Goal: Information Seeking & Learning: Learn about a topic

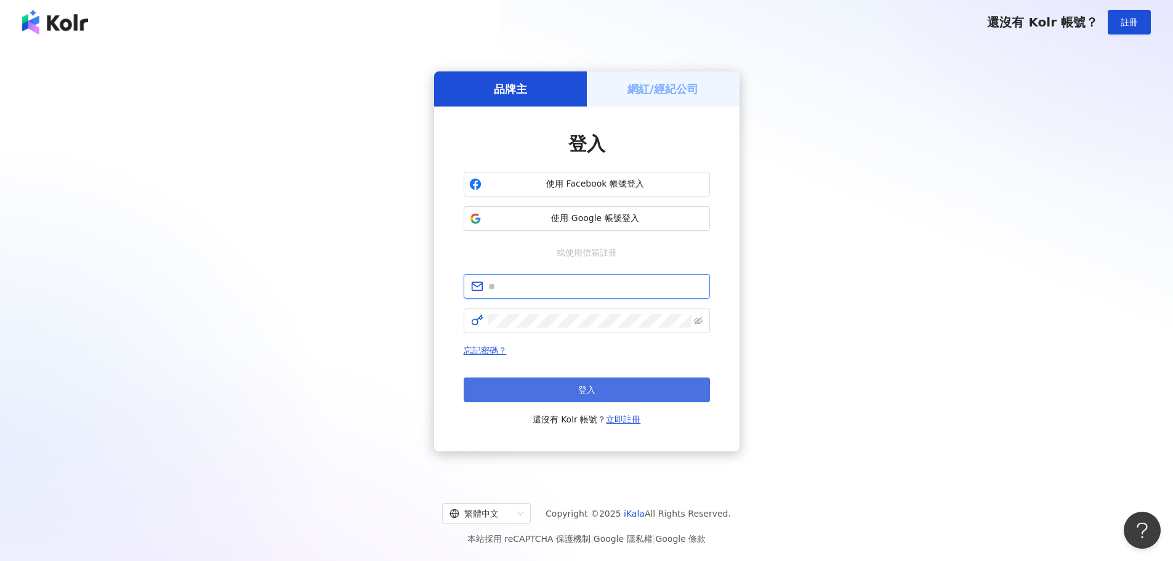
type input "**********"
click at [568, 390] on button "登入" at bounding box center [587, 389] width 246 height 25
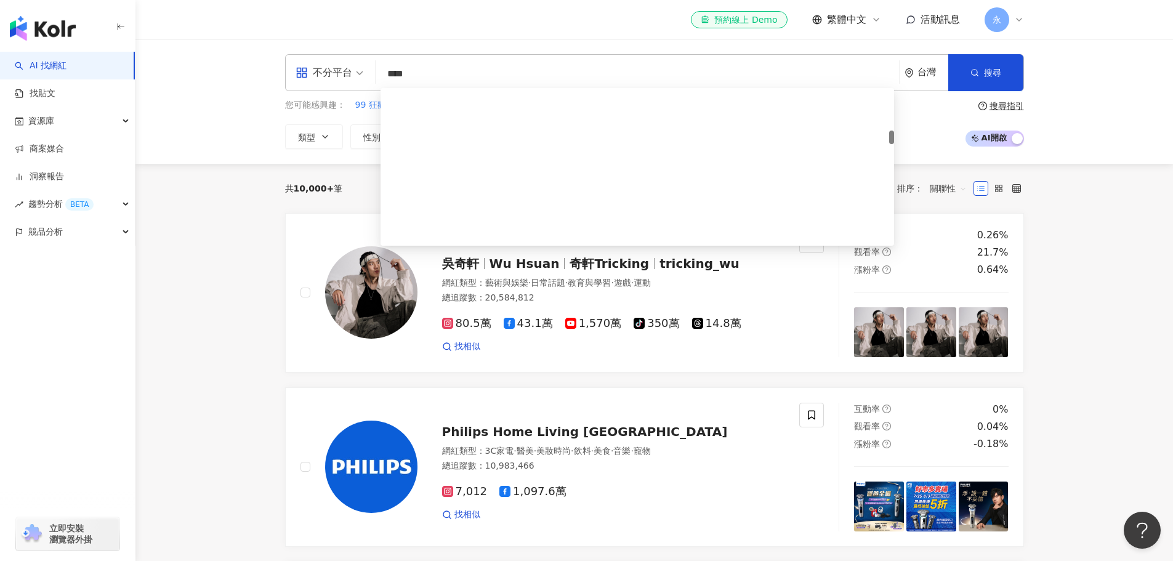
scroll to position [492, 0]
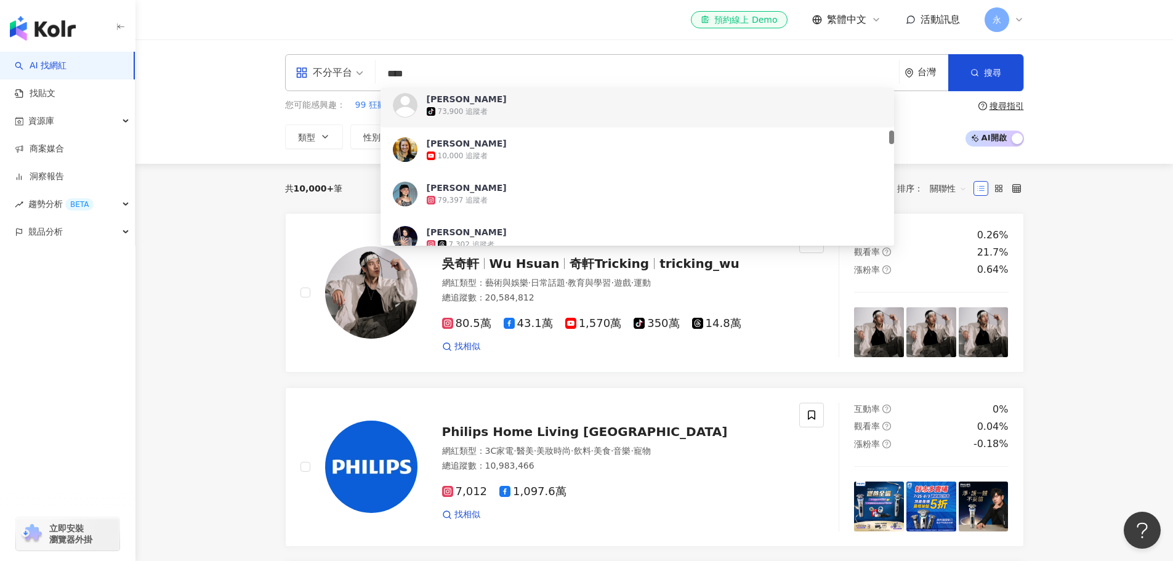
click at [384, 73] on input "****" at bounding box center [636, 73] width 513 height 23
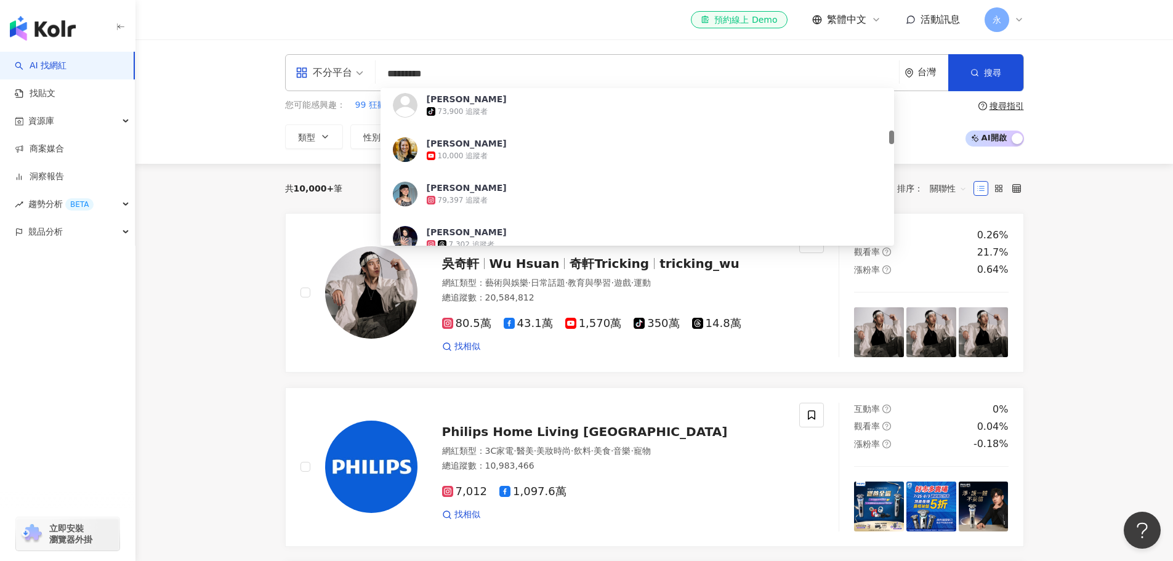
type input "******"
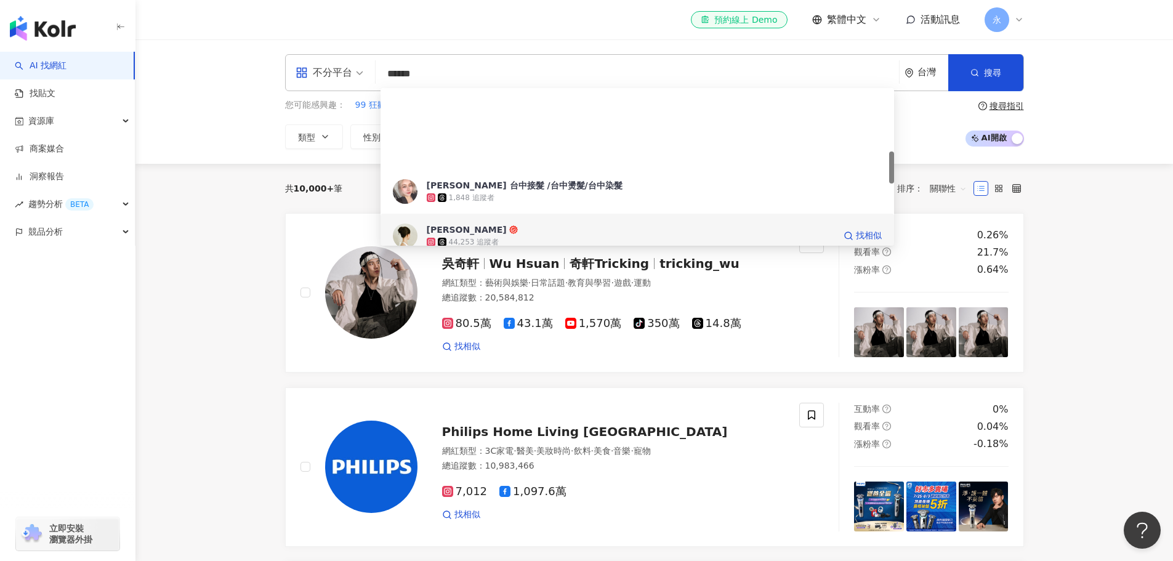
scroll to position [308, 0]
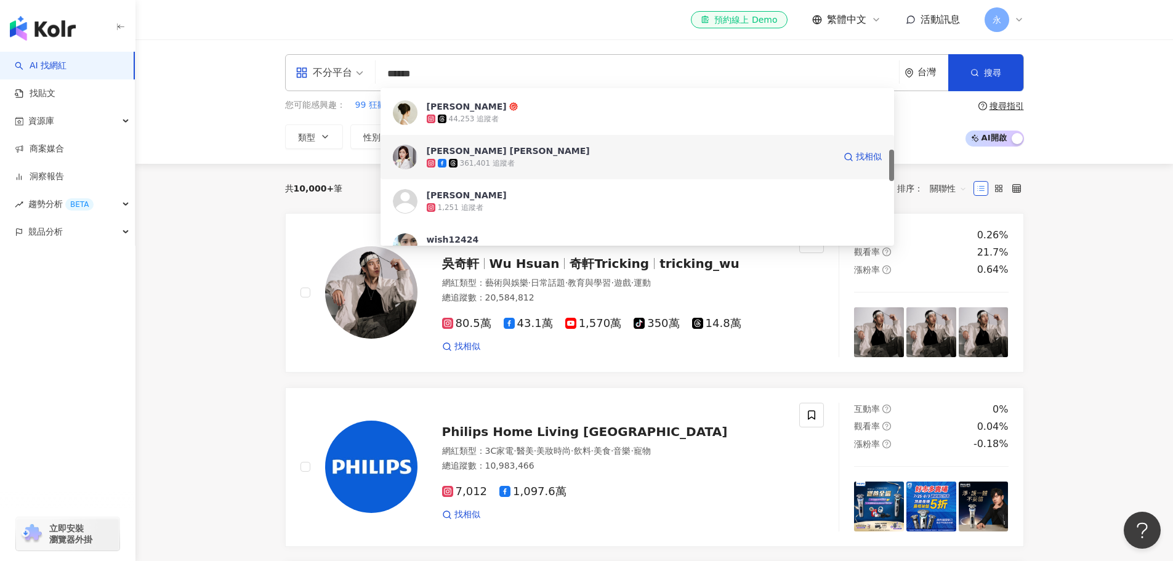
click at [491, 161] on div "361,401 追蹤者" at bounding box center [487, 163] width 55 height 10
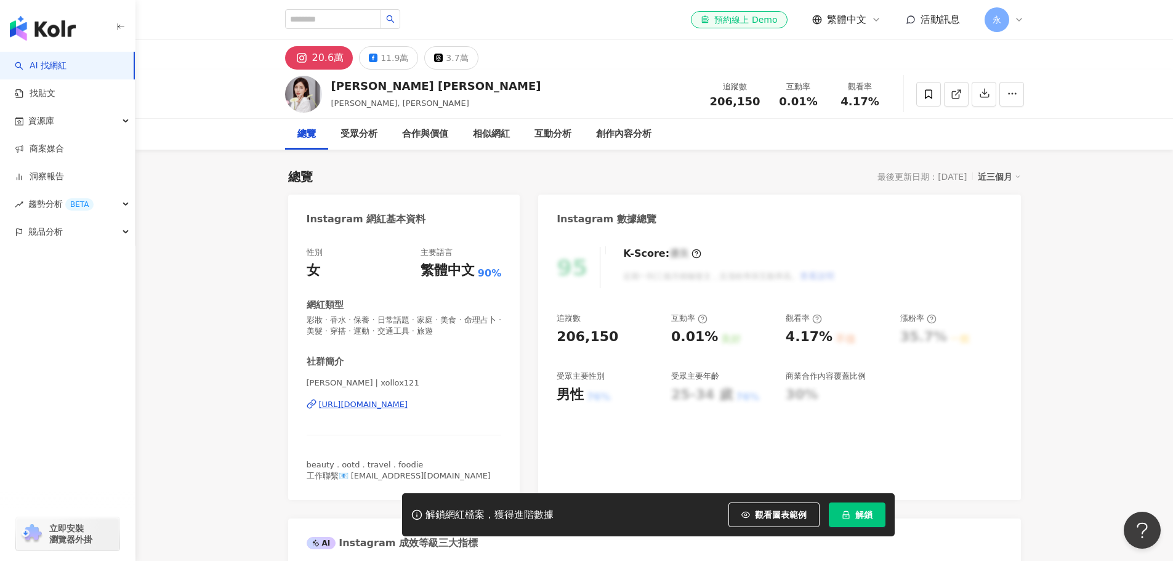
click at [408, 406] on div "https://www.instagram.com/xollox121/" at bounding box center [363, 404] width 89 height 11
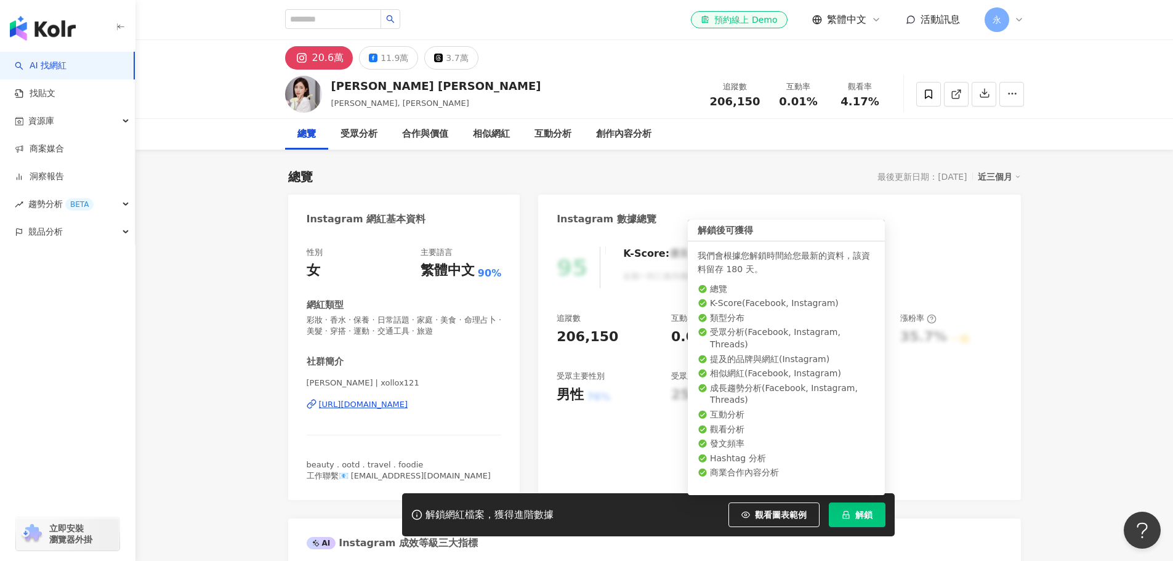
click at [859, 516] on span "解鎖" at bounding box center [863, 515] width 17 height 10
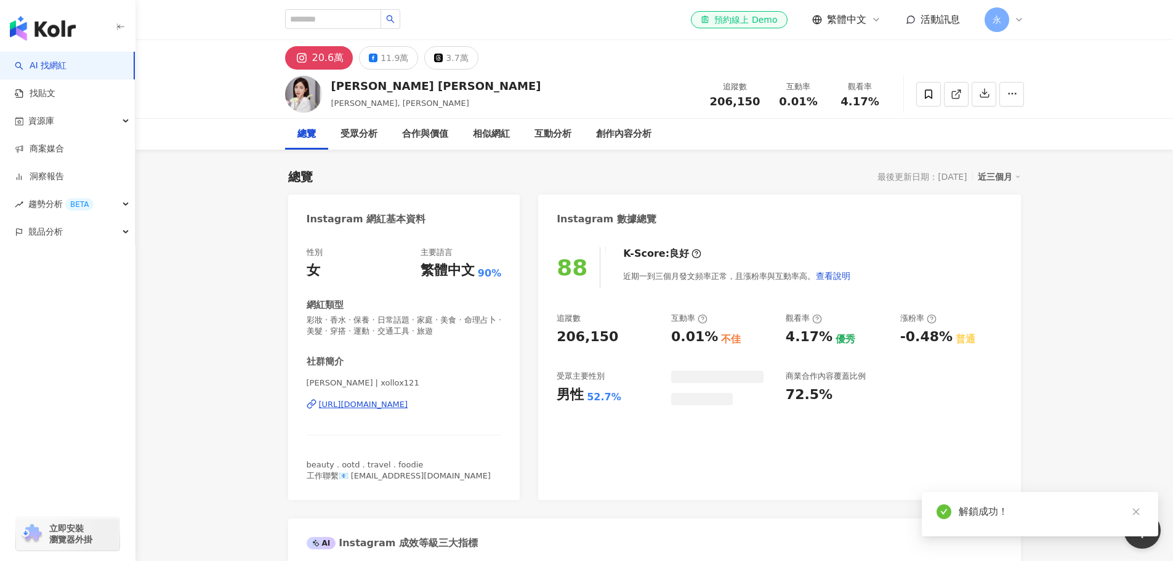
click at [1136, 508] on icon "close" at bounding box center [1135, 511] width 9 height 9
click at [993, 179] on div "近三個月" at bounding box center [998, 177] width 43 height 16
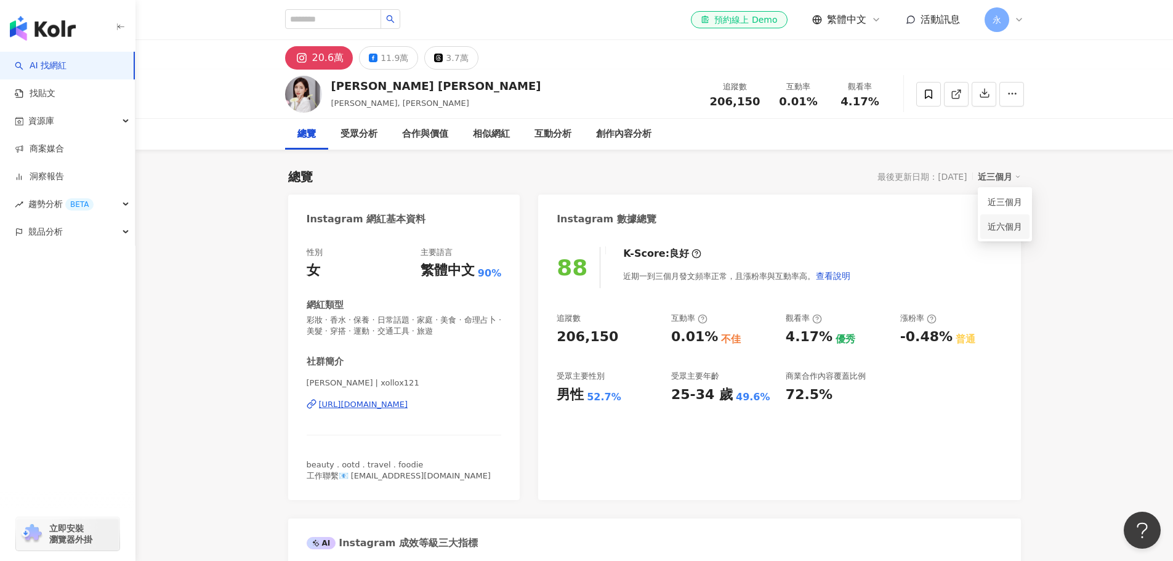
click at [995, 225] on link "近六個月" at bounding box center [1004, 227] width 34 height 14
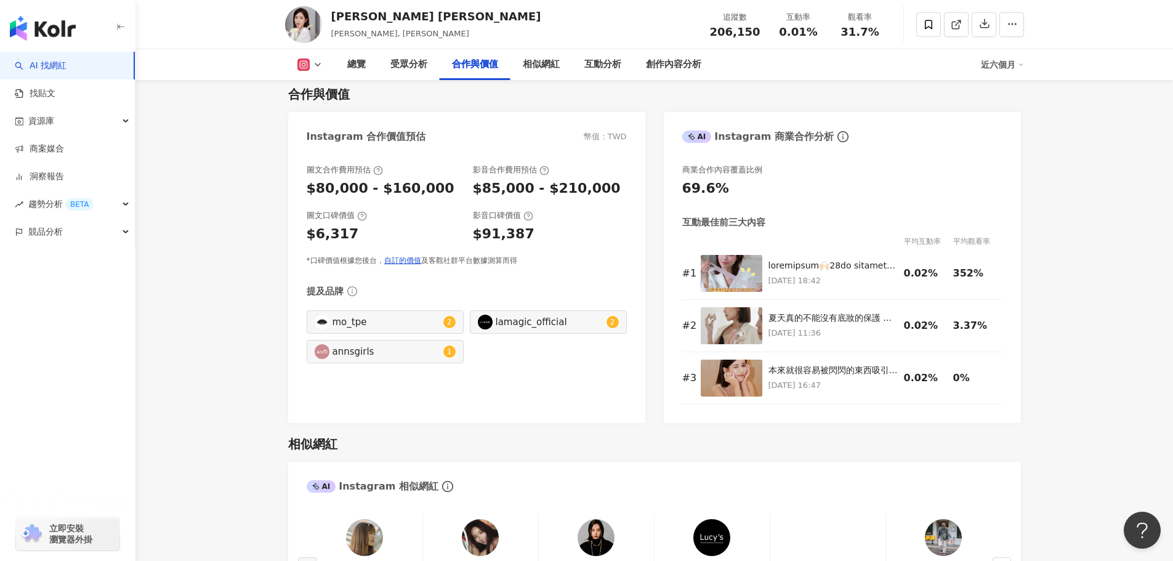
scroll to position [1600, 0]
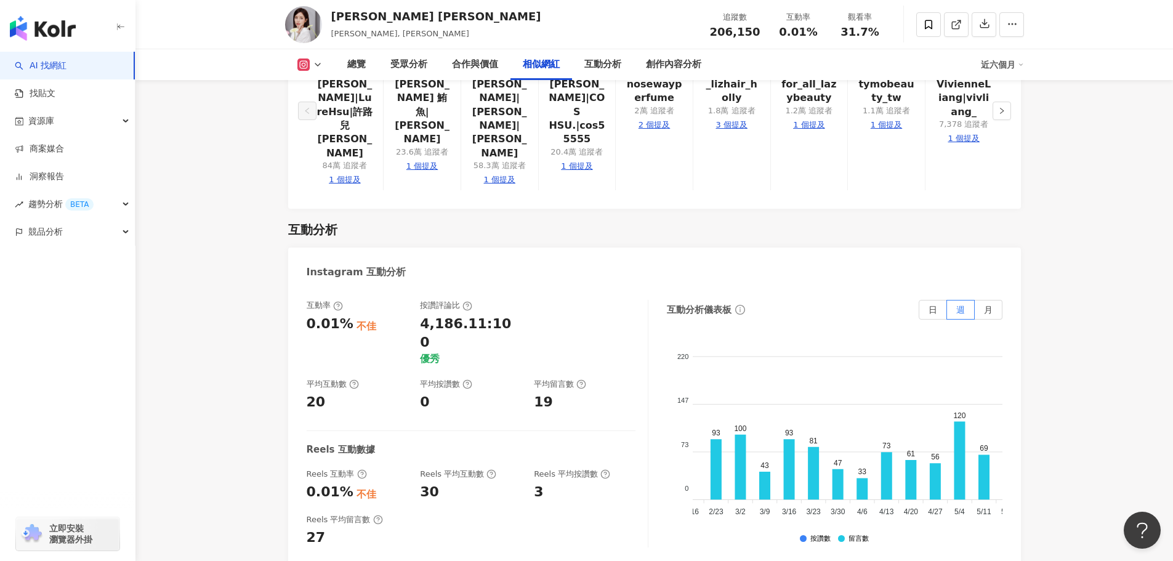
scroll to position [0, 62]
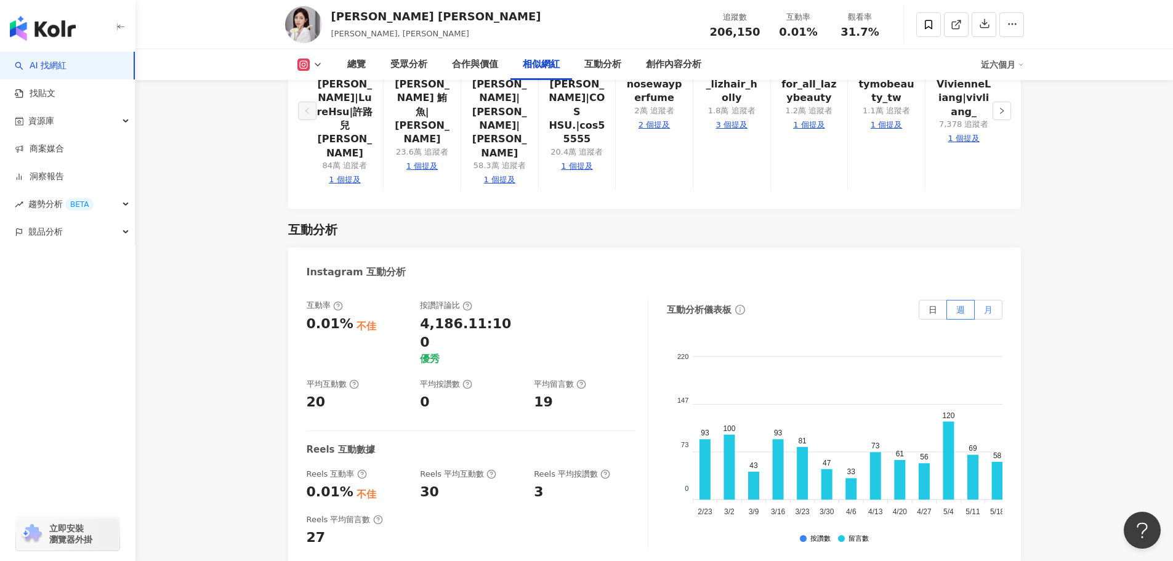
click at [989, 305] on span "月" at bounding box center [988, 310] width 9 height 10
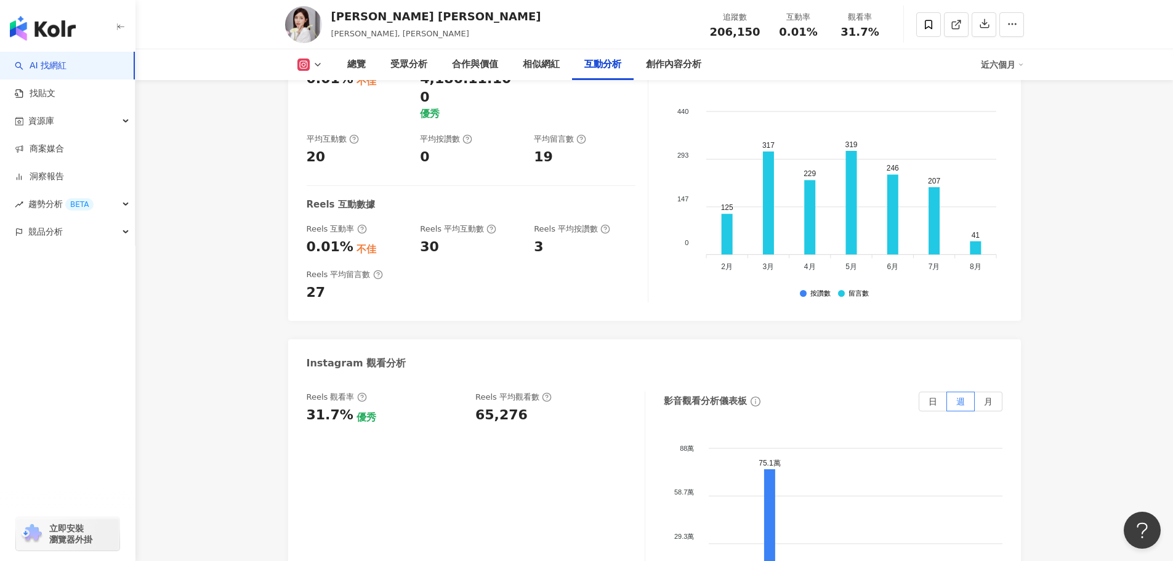
scroll to position [2585, 0]
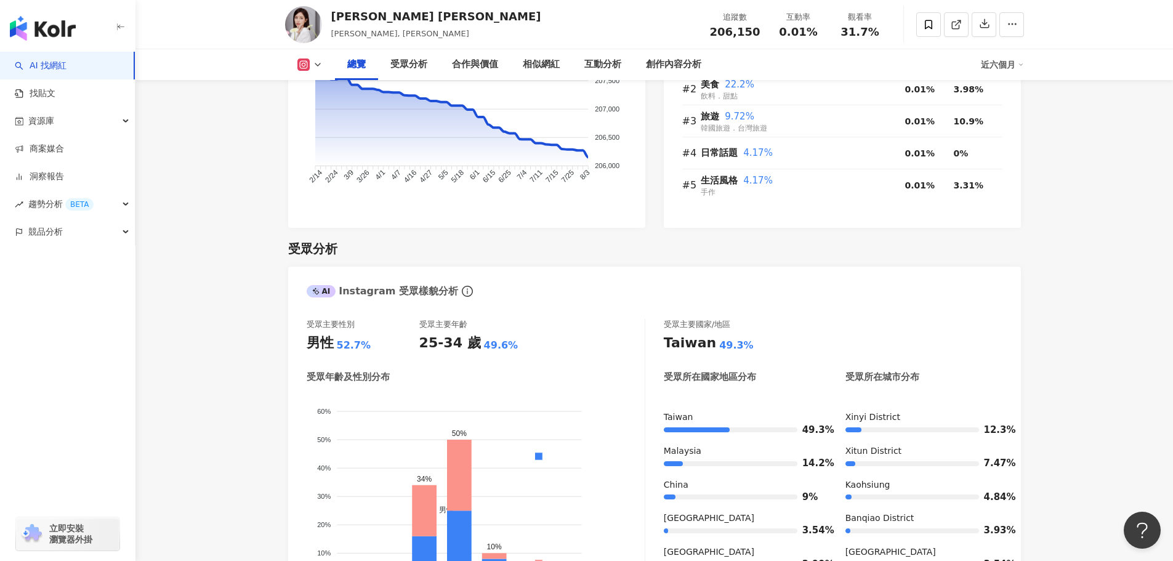
scroll to position [1067, 0]
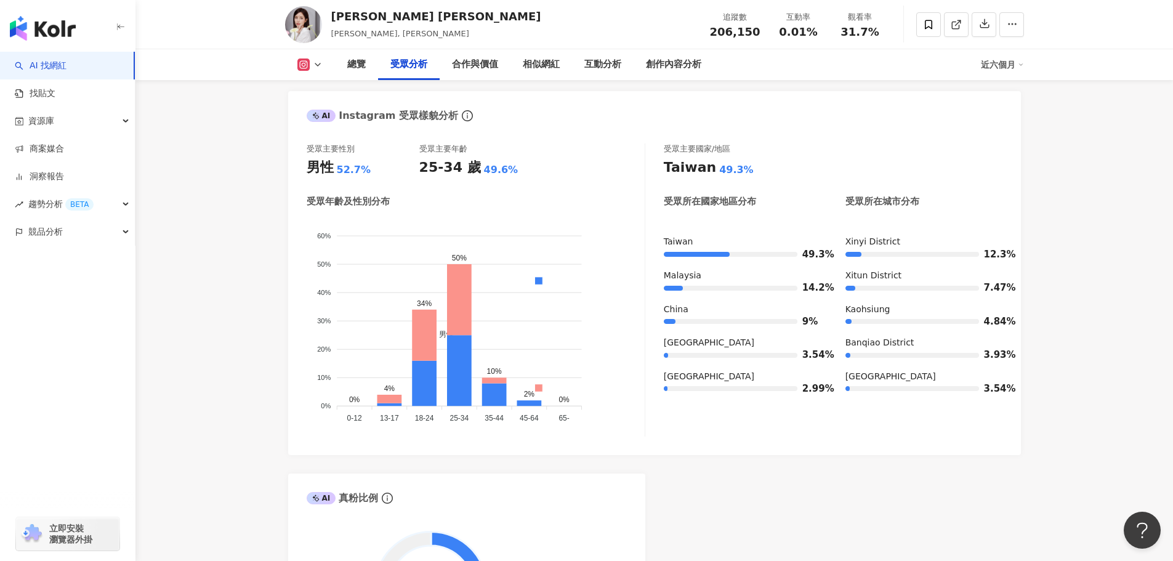
drag, startPoint x: 1110, startPoint y: 219, endPoint x: 966, endPoint y: 273, distance: 153.5
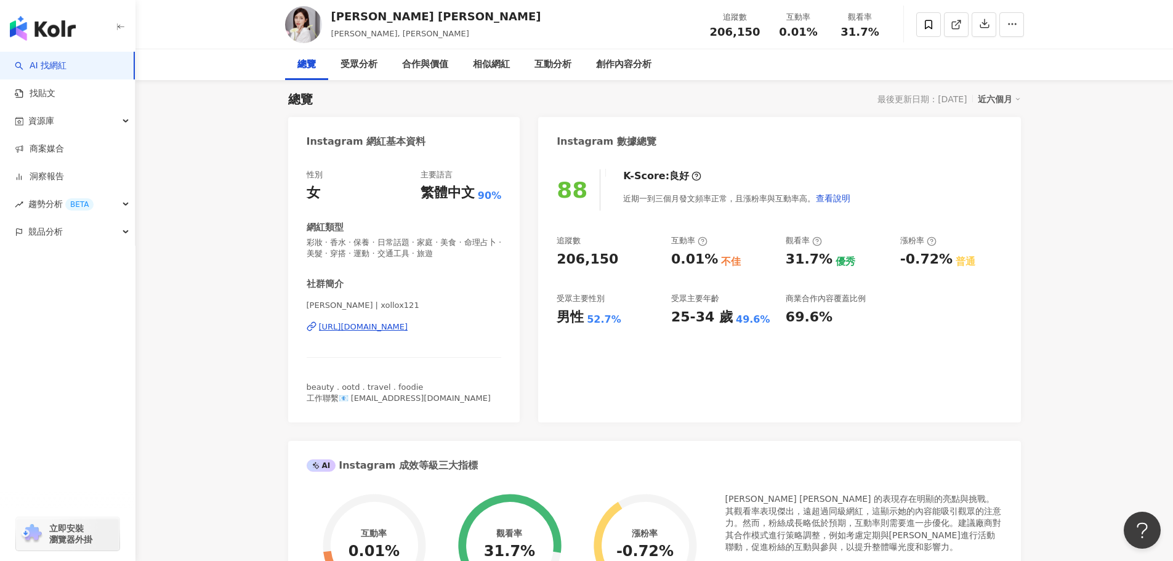
scroll to position [0, 0]
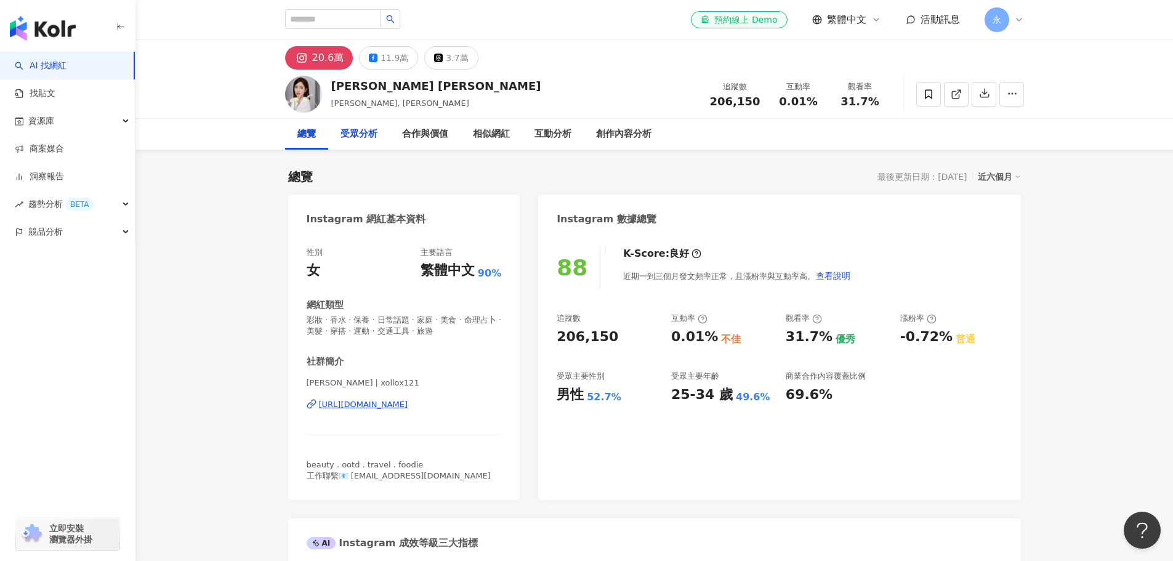
drag, startPoint x: 355, startPoint y: 132, endPoint x: 381, endPoint y: 146, distance: 30.0
click at [356, 134] on div "受眾分析" at bounding box center [358, 134] width 37 height 15
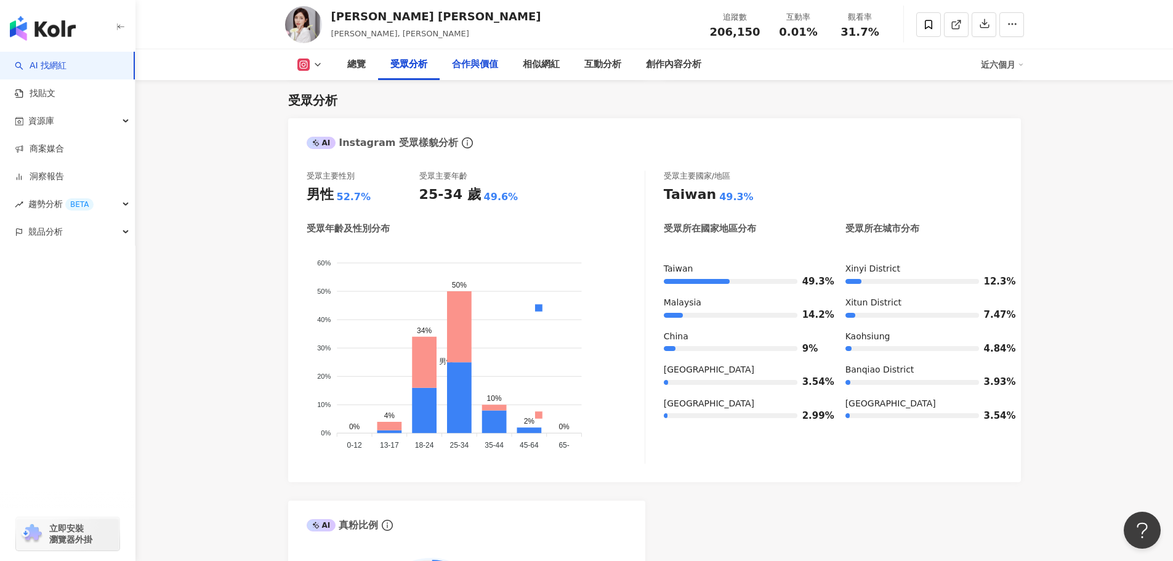
click at [471, 65] on div "合作與價值" at bounding box center [475, 64] width 46 height 15
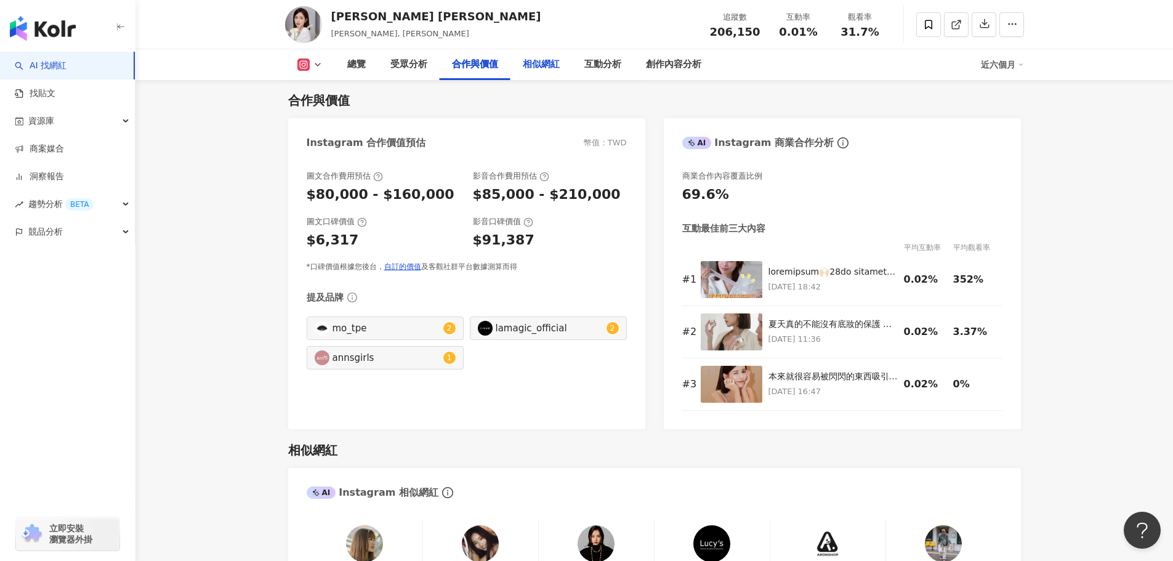
click at [550, 63] on div "相似網紅" at bounding box center [541, 64] width 37 height 15
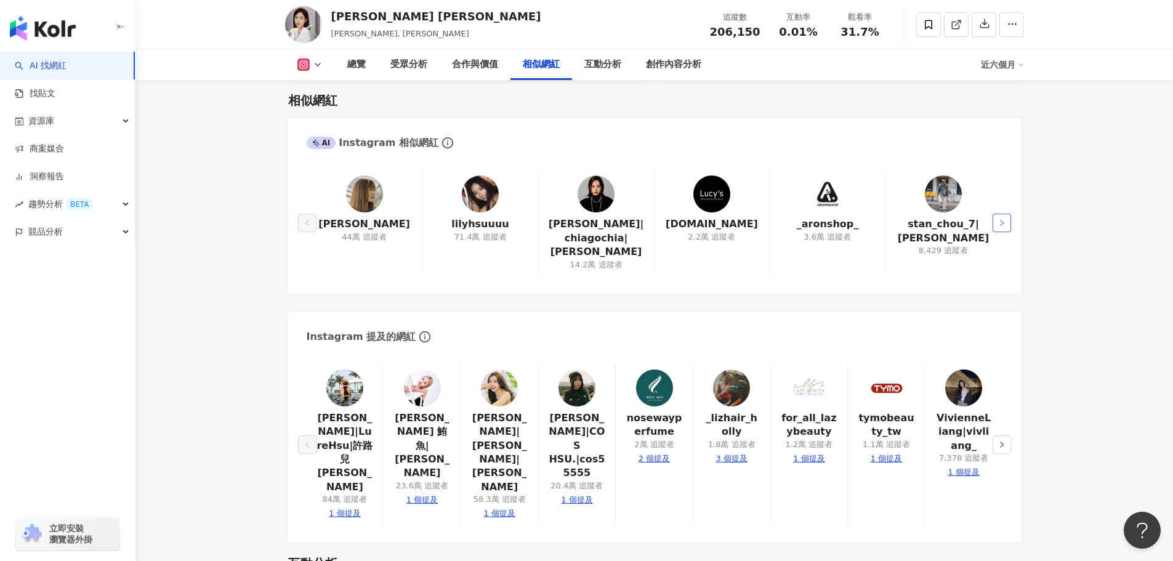
click at [1004, 214] on button "button" at bounding box center [1001, 223] width 18 height 18
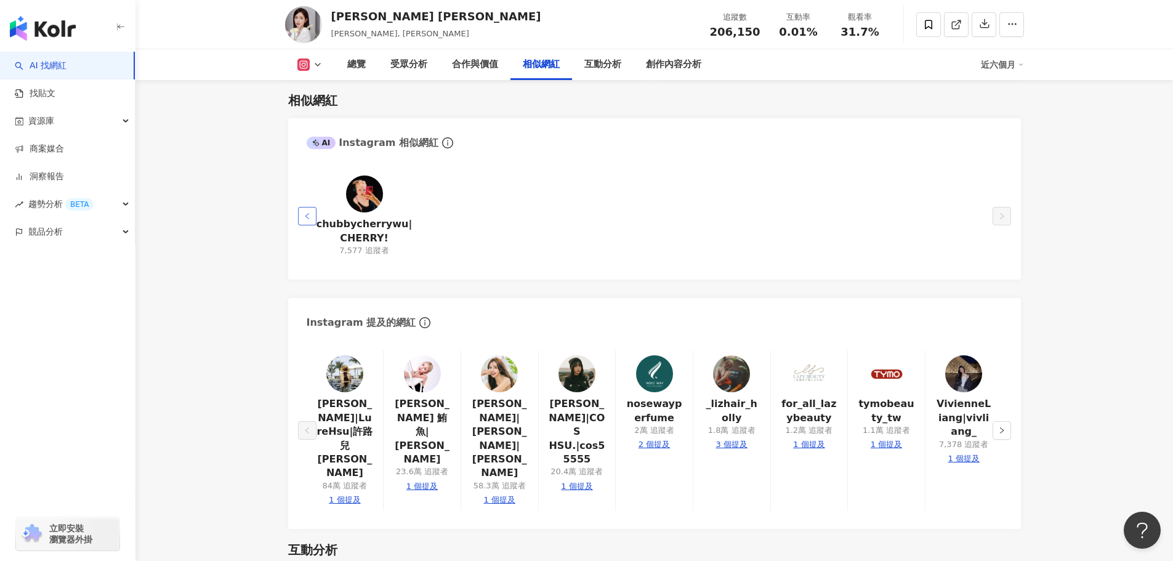
click at [305, 217] on icon "left" at bounding box center [306, 215] width 7 height 7
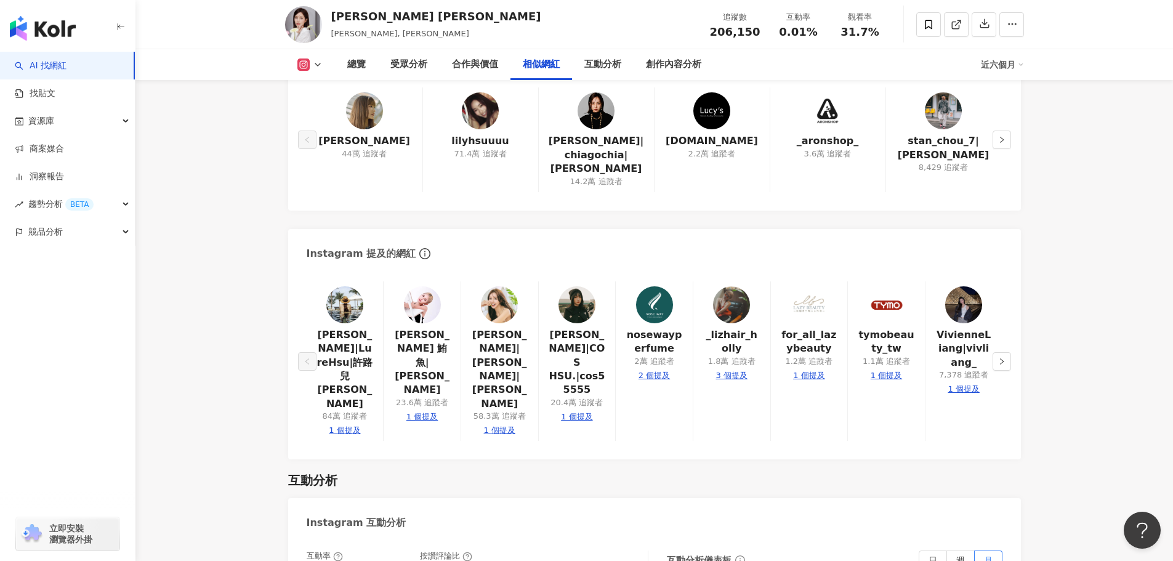
scroll to position [2129, 0]
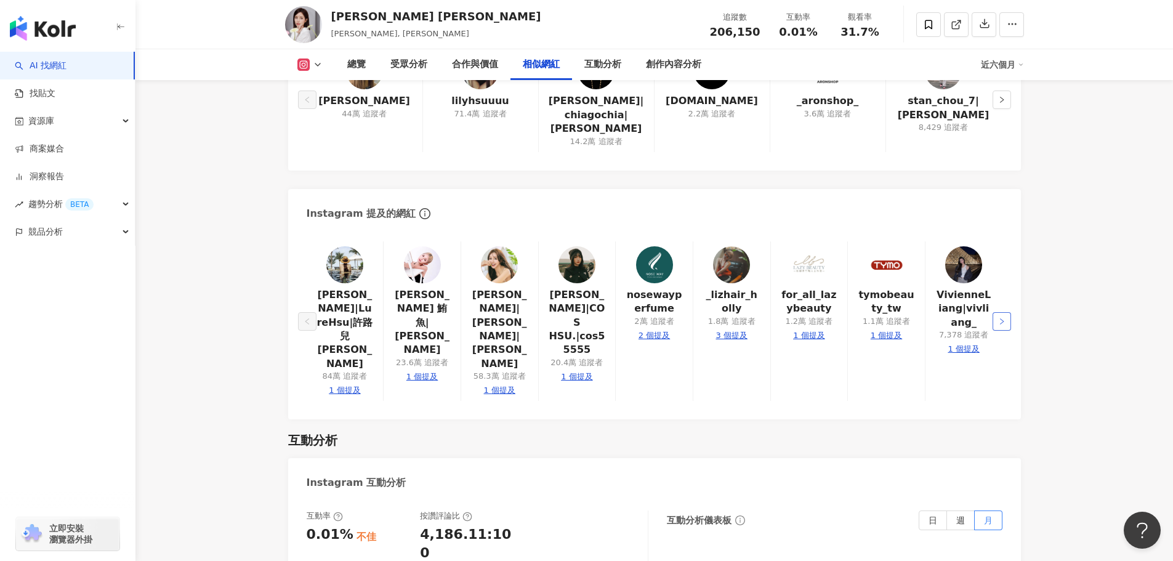
click at [1001, 318] on icon "right" at bounding box center [1001, 321] width 7 height 7
click at [1128, 259] on main "20.6萬 11.9萬 3.7萬 艾瑪兒 Emma 艾瑪兒, Emma 追蹤數 206,150 互動率 0.01% 觀看率 31.7% 總覽 受眾分析 合作與…" at bounding box center [653, 254] width 1037 height 4686
click at [304, 318] on icon "left" at bounding box center [306, 321] width 7 height 7
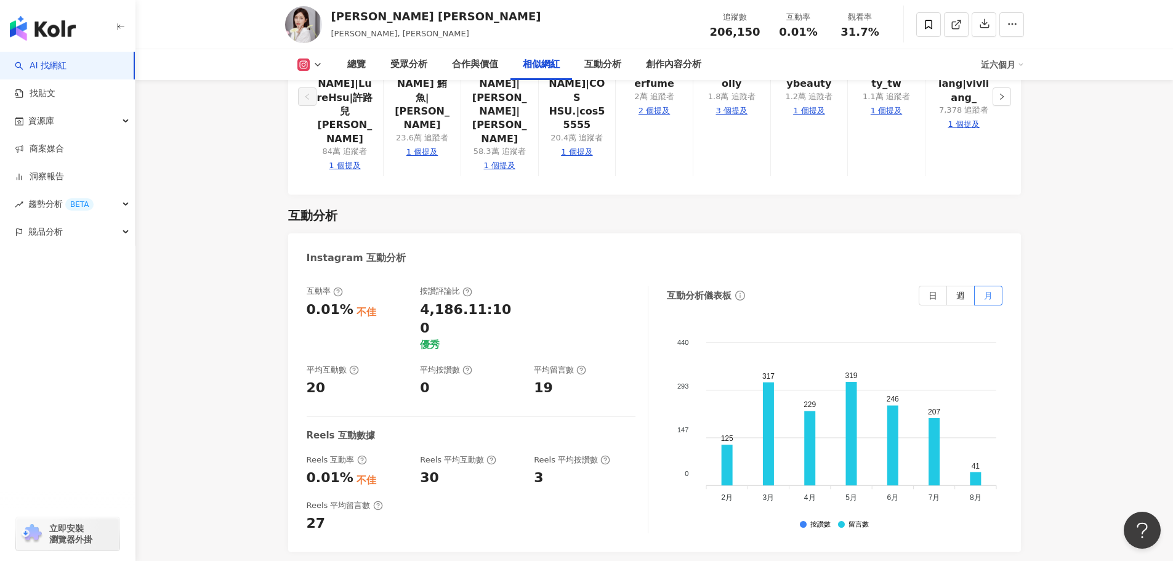
scroll to position [2375, 0]
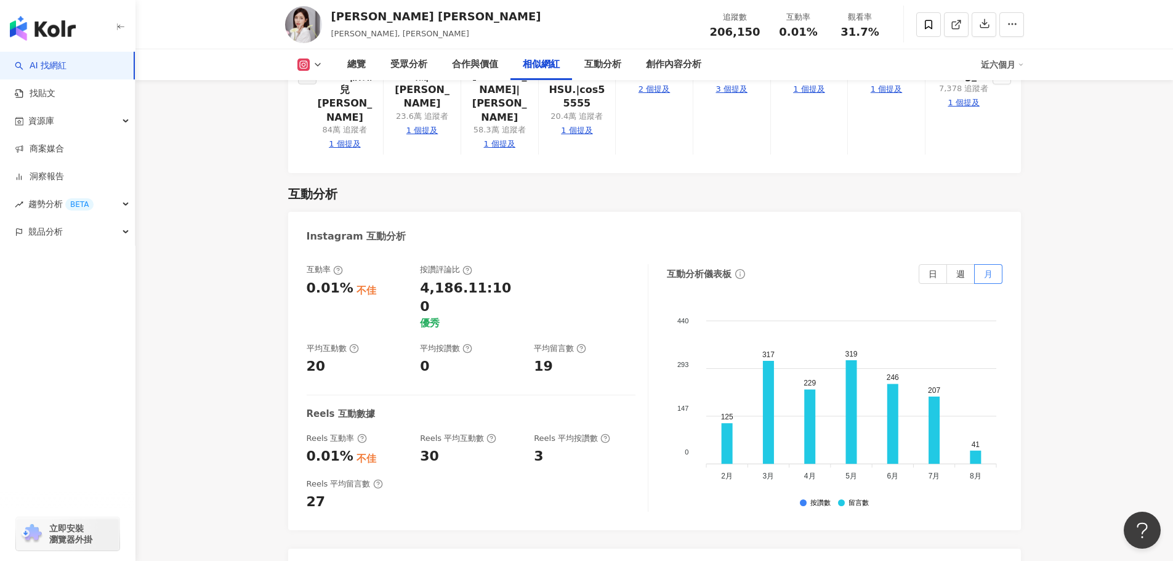
click at [1089, 316] on main "20.6萬 11.9萬 3.7萬 艾瑪兒 Emma 艾瑪兒, Emma 追蹤數 206,150 互動率 0.01% 觀看率 31.7% 總覽 受眾分析 合作與…" at bounding box center [653, 8] width 1037 height 4686
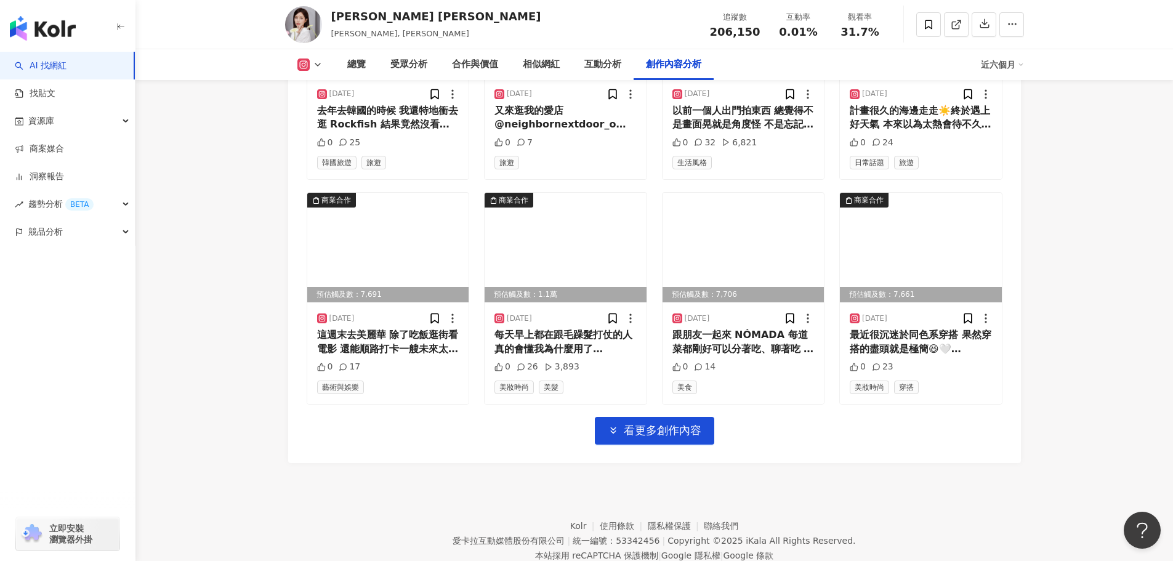
scroll to position [4268, 0]
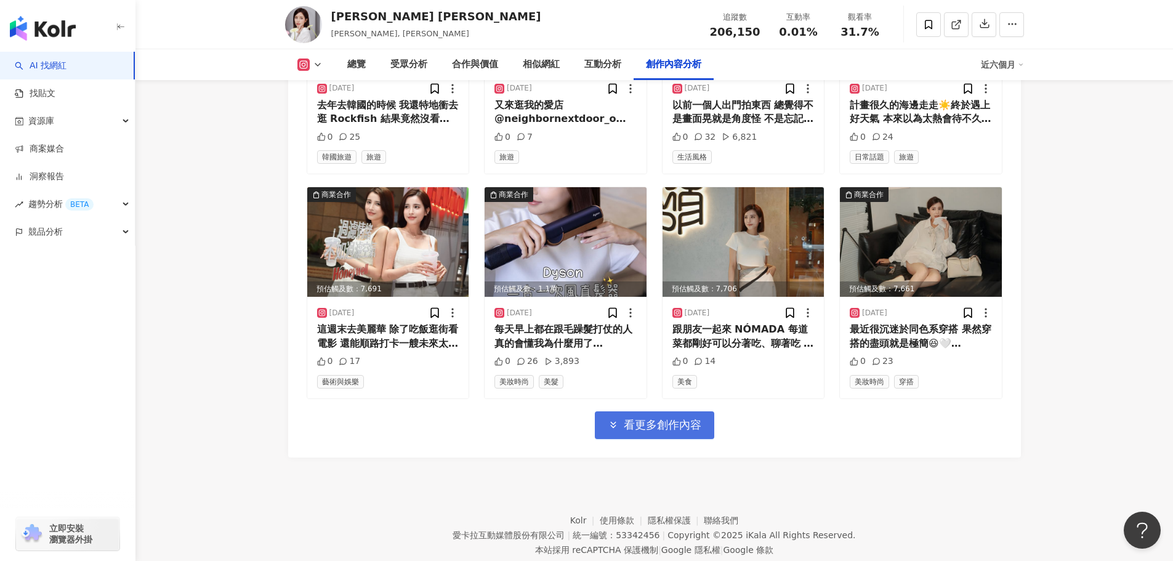
click at [694, 418] on span "看更多創作內容" at bounding box center [663, 425] width 78 height 14
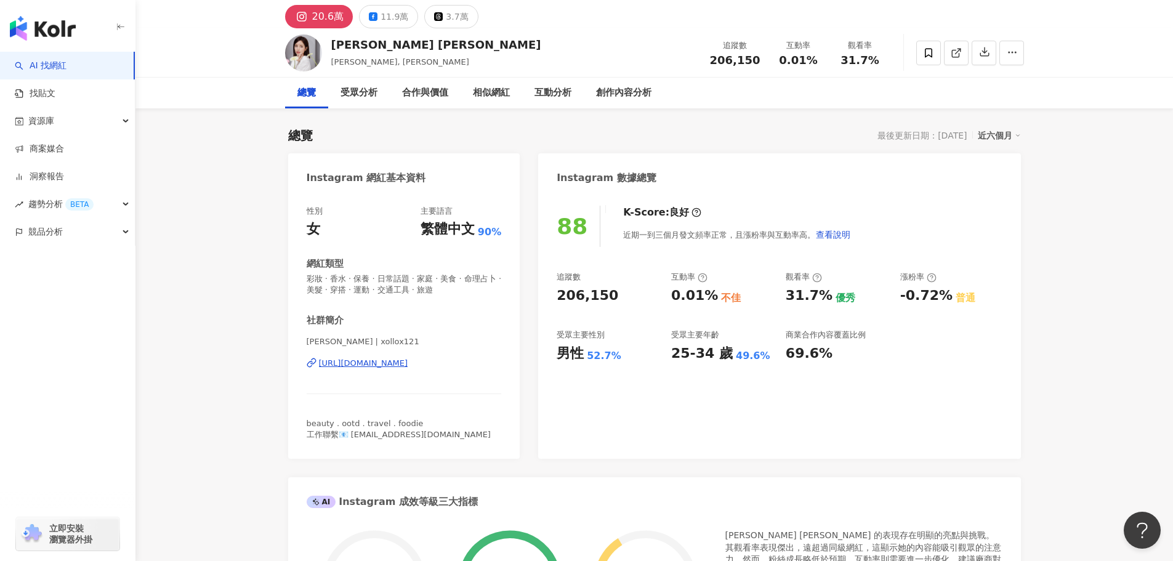
scroll to position [0, 0]
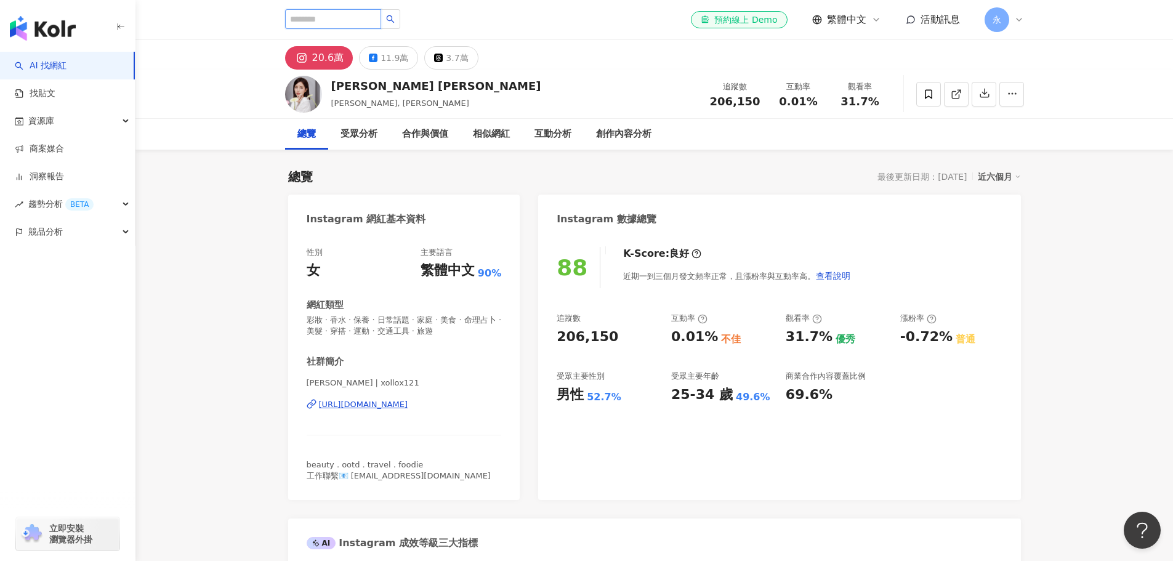
click at [331, 20] on input "search" at bounding box center [333, 19] width 96 height 20
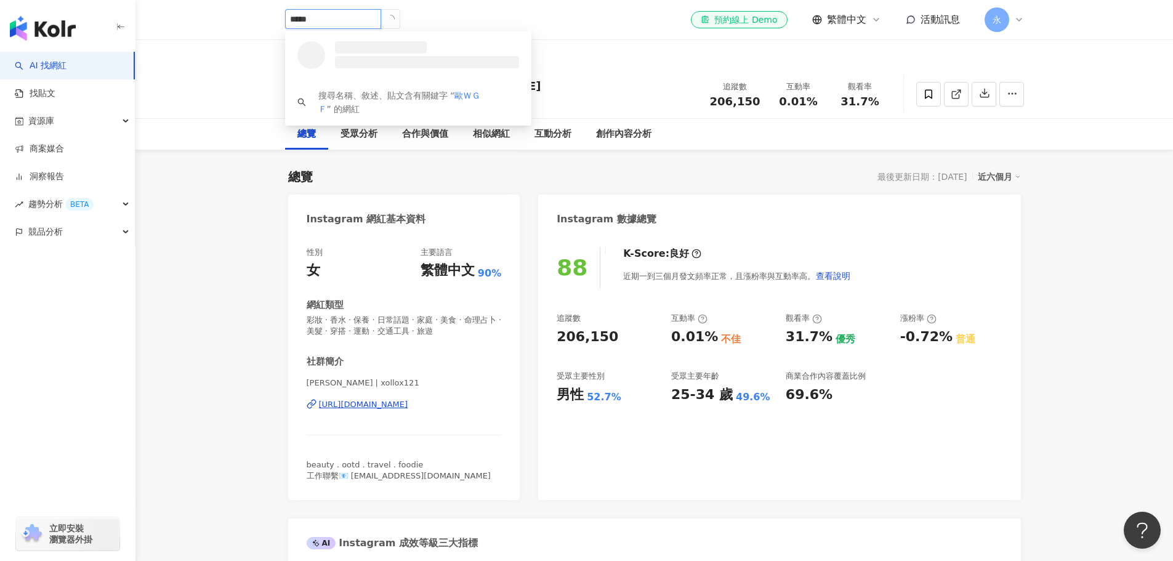
type input "**"
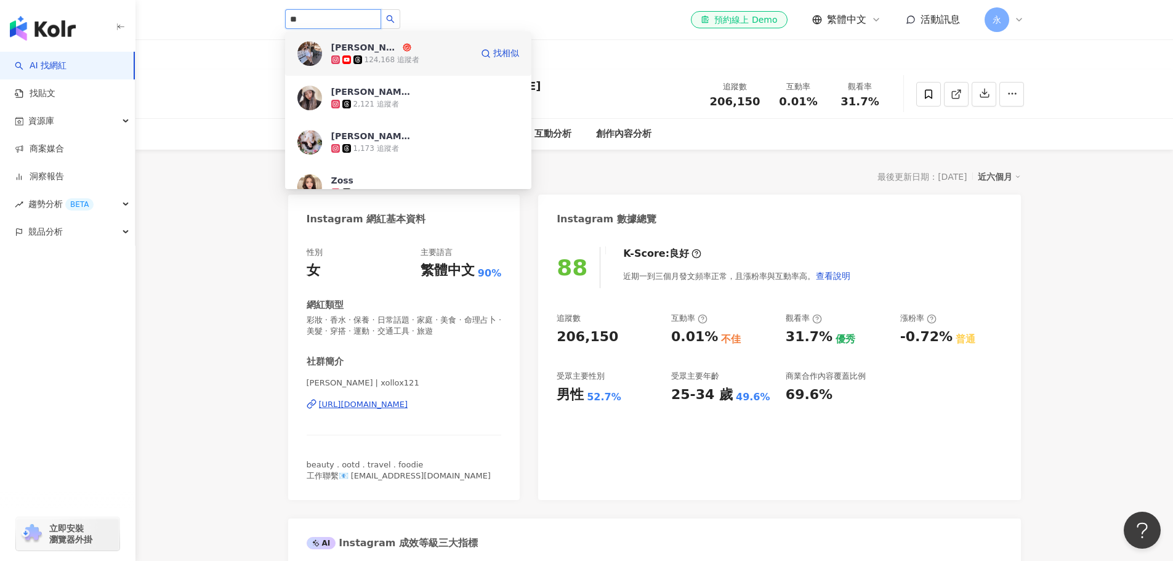
click at [398, 55] on div "124,168 追蹤者" at bounding box center [391, 60] width 55 height 10
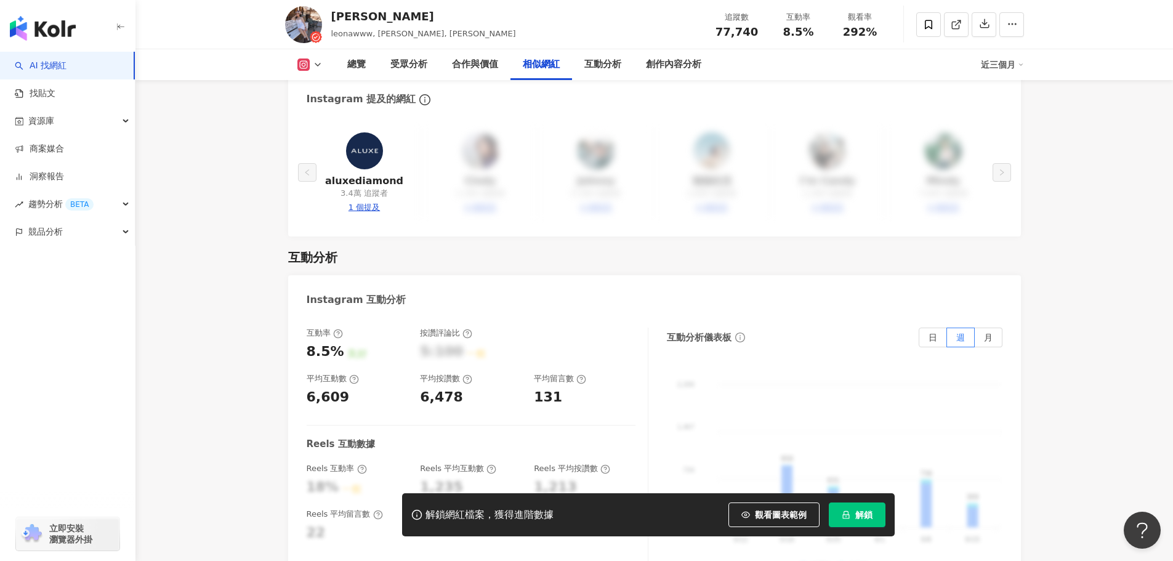
scroll to position [2278, 0]
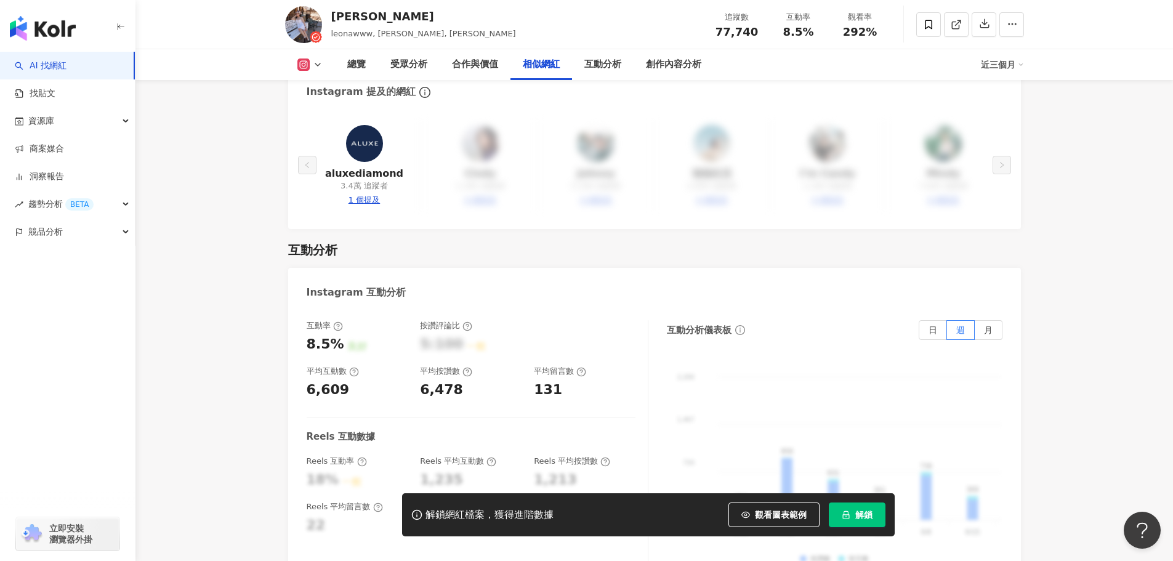
drag, startPoint x: 1006, startPoint y: 69, endPoint x: 1011, endPoint y: 76, distance: 8.7
click at [1006, 69] on div "近三個月" at bounding box center [1002, 65] width 43 height 20
click at [1017, 111] on span "近六個月" at bounding box center [1016, 117] width 34 height 14
click at [1018, 121] on span "近六個月" at bounding box center [1016, 117] width 34 height 14
drag, startPoint x: 1172, startPoint y: 118, endPoint x: 1074, endPoint y: 252, distance: 166.1
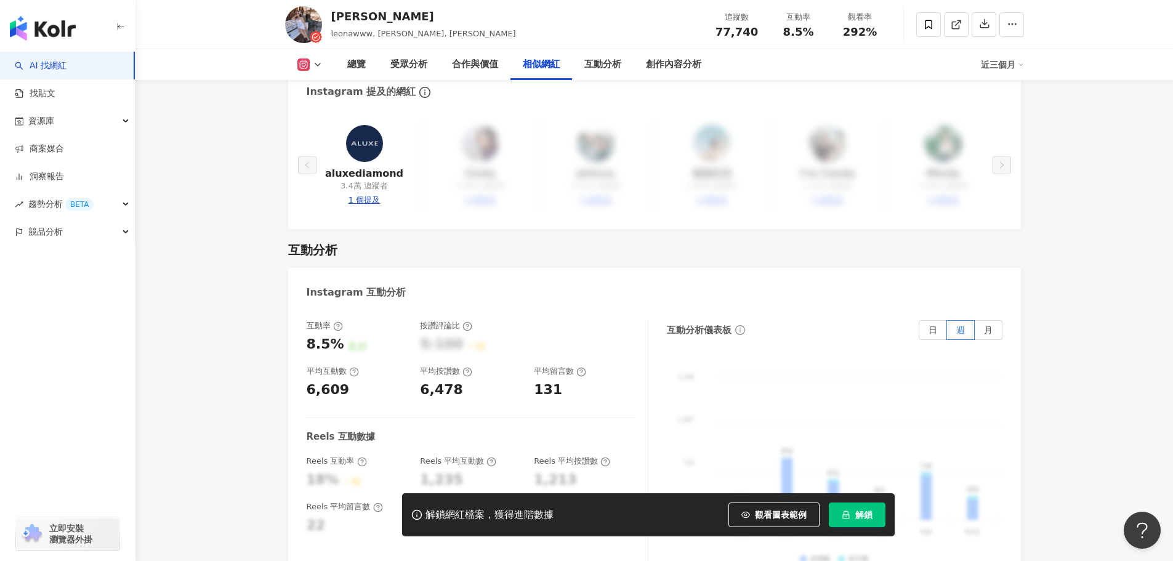
click at [993, 320] on label "月" at bounding box center [988, 330] width 28 height 20
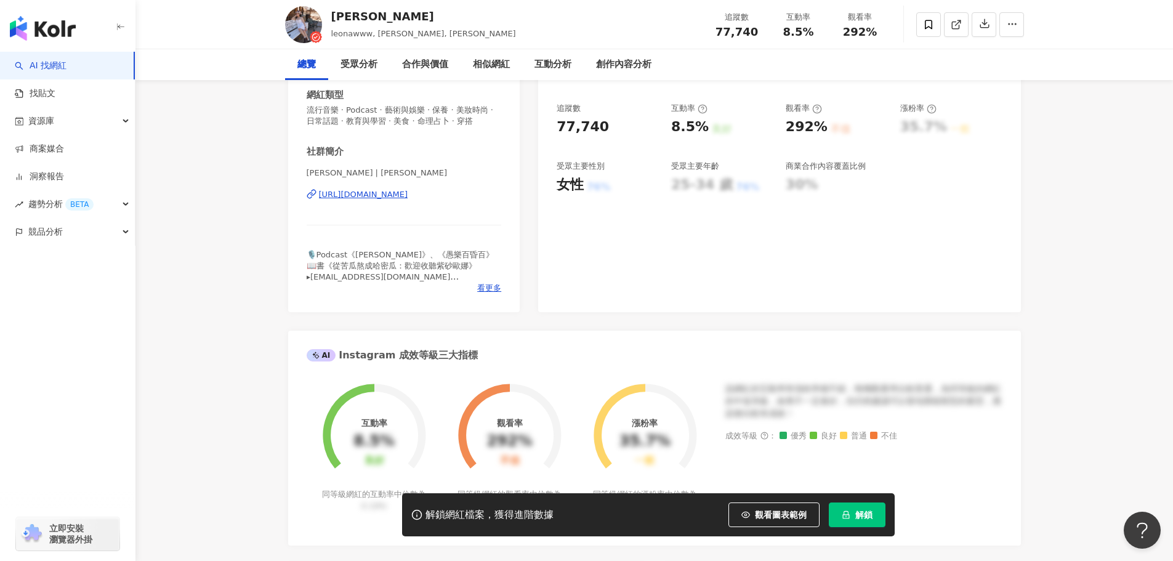
scroll to position [0, 0]
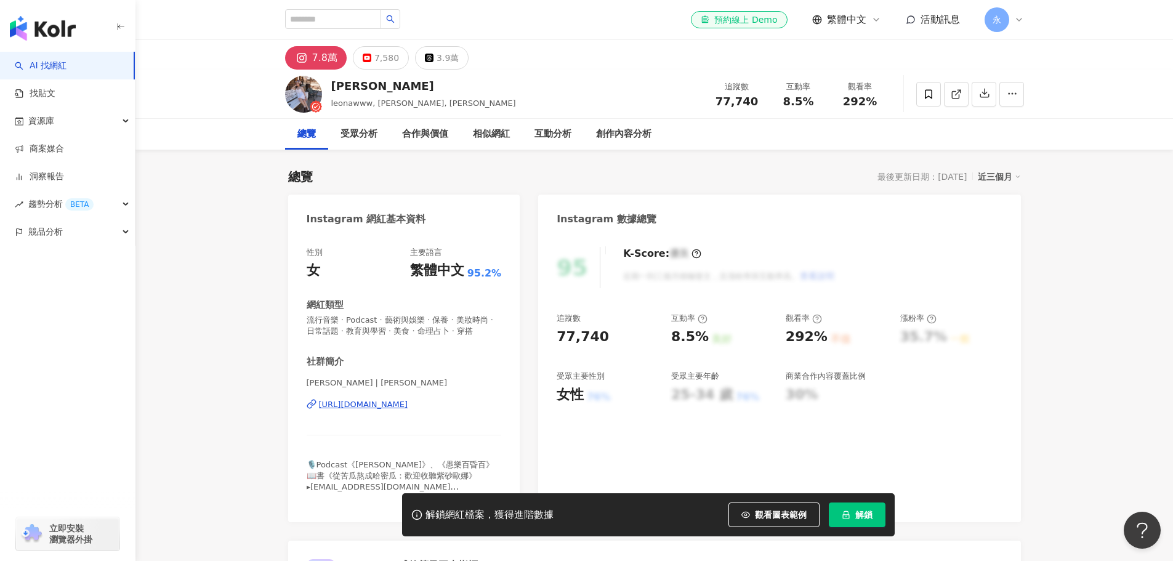
drag, startPoint x: 1163, startPoint y: 308, endPoint x: 1149, endPoint y: 308, distance: 13.5
drag, startPoint x: 351, startPoint y: 9, endPoint x: 356, endPoint y: 16, distance: 8.4
click at [355, 14] on input "search" at bounding box center [333, 19] width 96 height 20
type input "***"
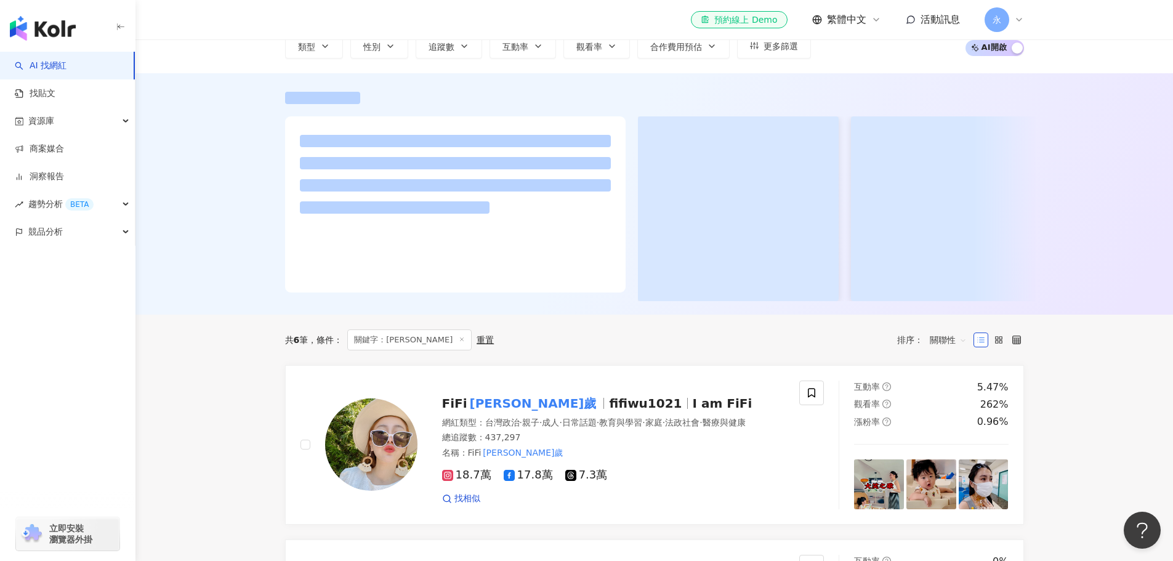
scroll to position [246, 0]
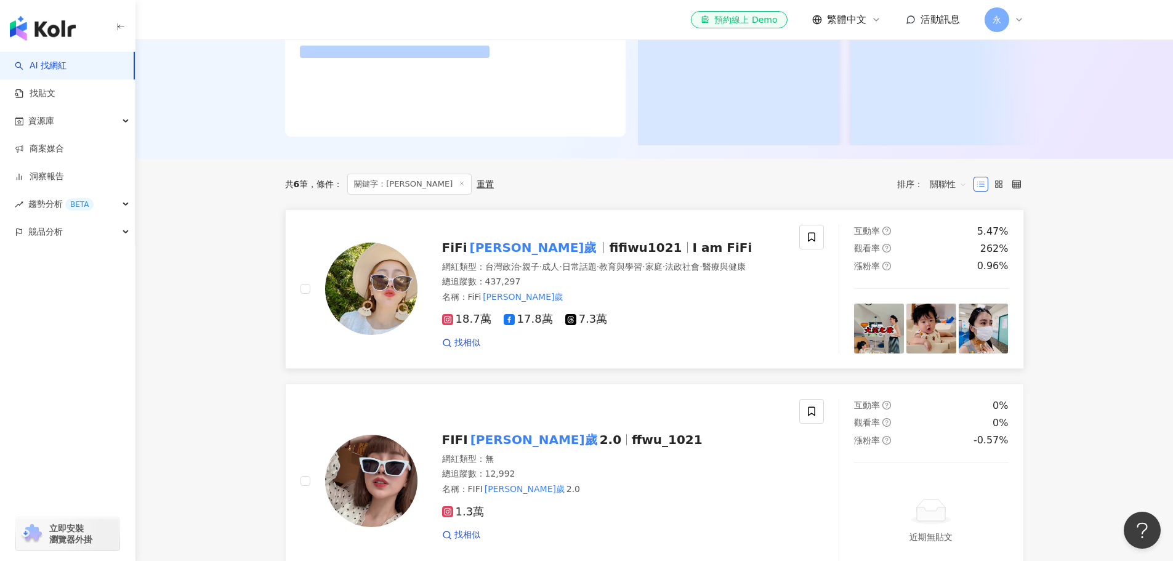
click at [492, 254] on mark "吳三歲" at bounding box center [533, 248] width 132 height 20
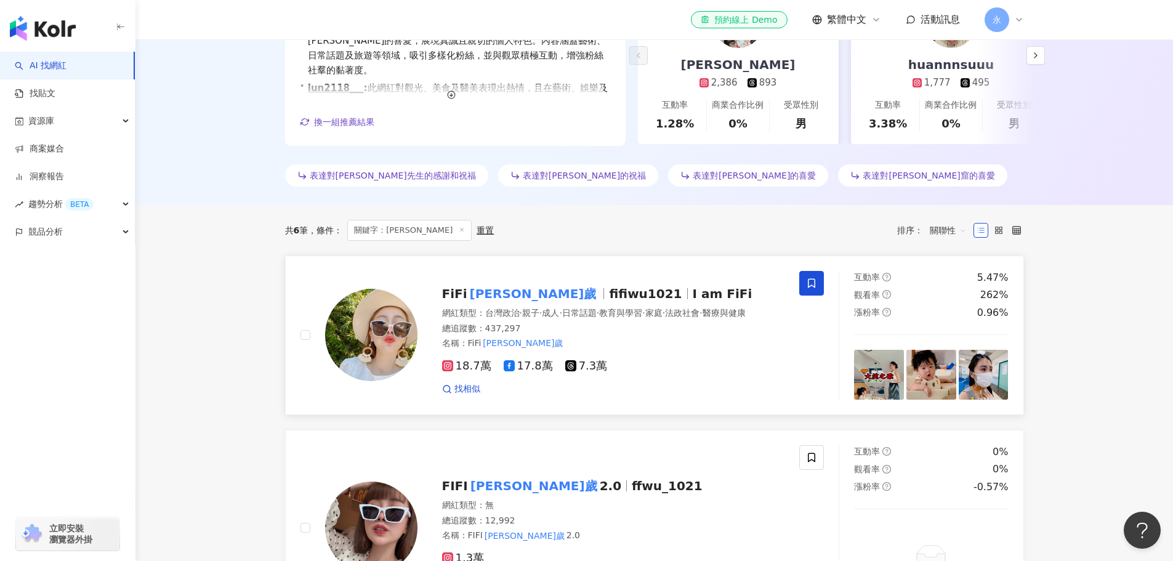
click at [806, 280] on icon at bounding box center [811, 283] width 11 height 11
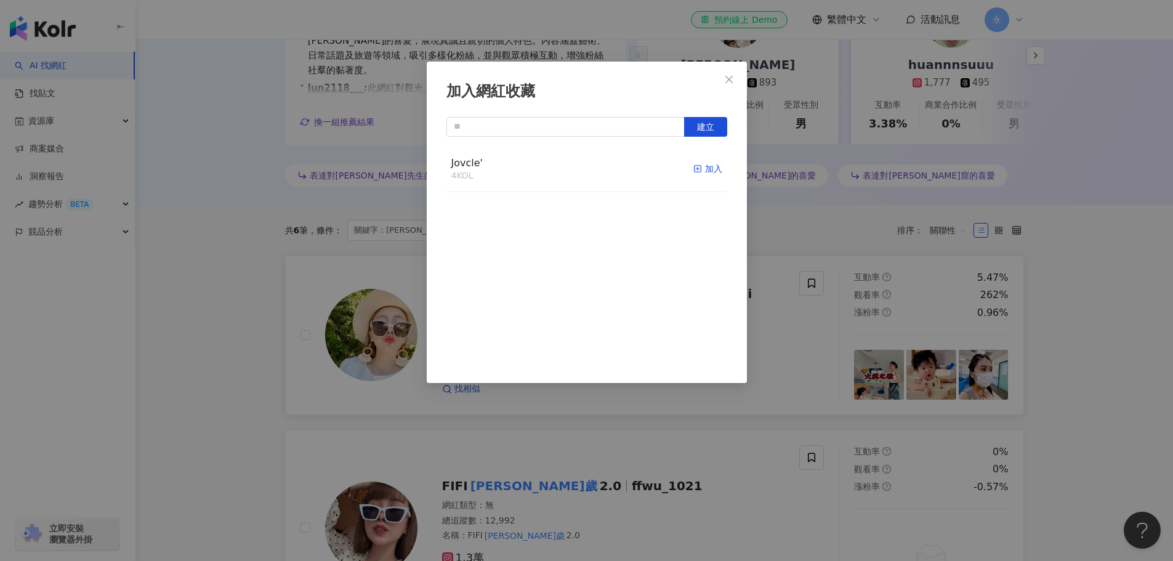
click at [693, 168] on div "加入" at bounding box center [707, 169] width 29 height 14
click at [731, 69] on button "Close" at bounding box center [728, 79] width 25 height 25
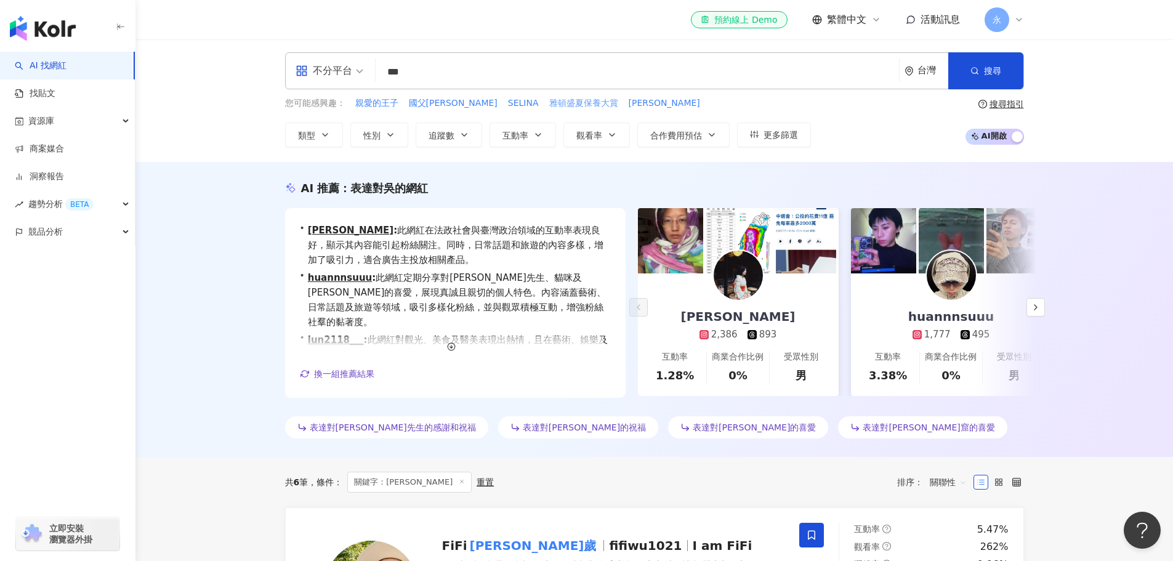
scroll to position [0, 0]
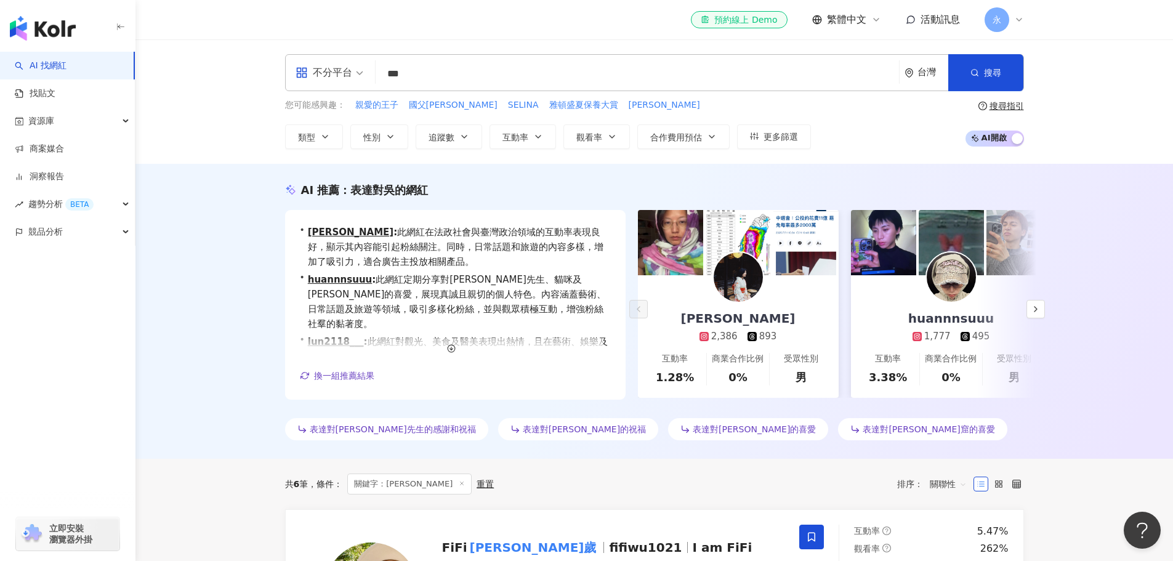
click at [475, 60] on div "不分平台 *** 台灣 搜尋" at bounding box center [654, 72] width 739 height 37
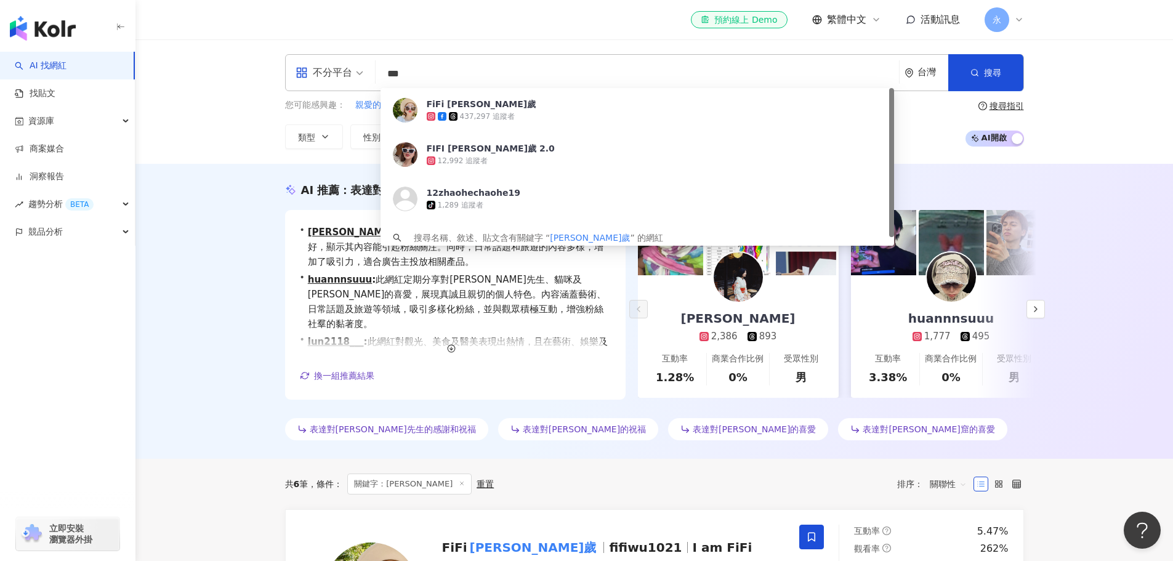
drag, startPoint x: 453, startPoint y: 78, endPoint x: 371, endPoint y: 74, distance: 81.9
click at [371, 74] on div "不分平台 *** 台灣 搜尋 c479db87-147e-481c-847d-a406b1018fa3 FiFi 吳三歲 437,297 追蹤者 FIFI 吳…" at bounding box center [654, 72] width 739 height 37
click at [459, 72] on input "***" at bounding box center [636, 73] width 513 height 23
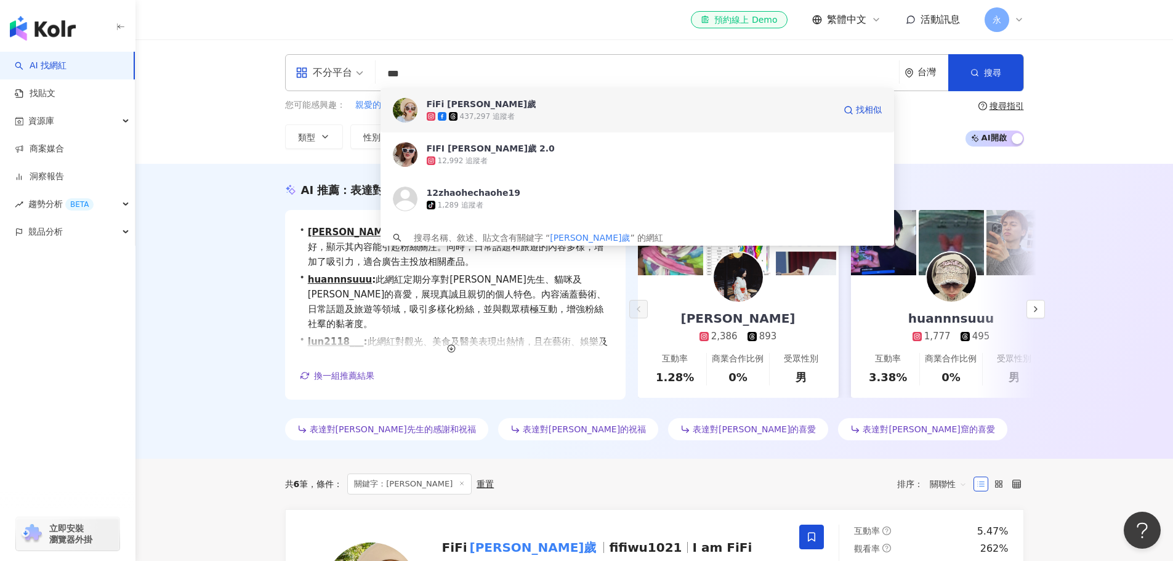
click at [472, 111] on div "437,297 追蹤者" at bounding box center [487, 116] width 55 height 10
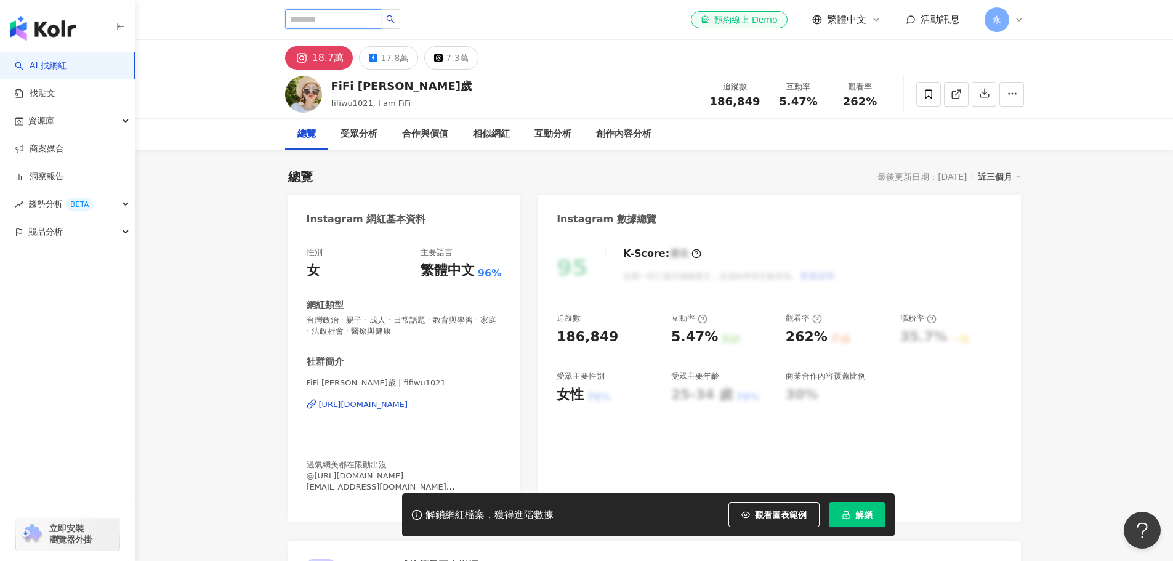
click at [381, 18] on input "search" at bounding box center [333, 19] width 96 height 20
type input "**"
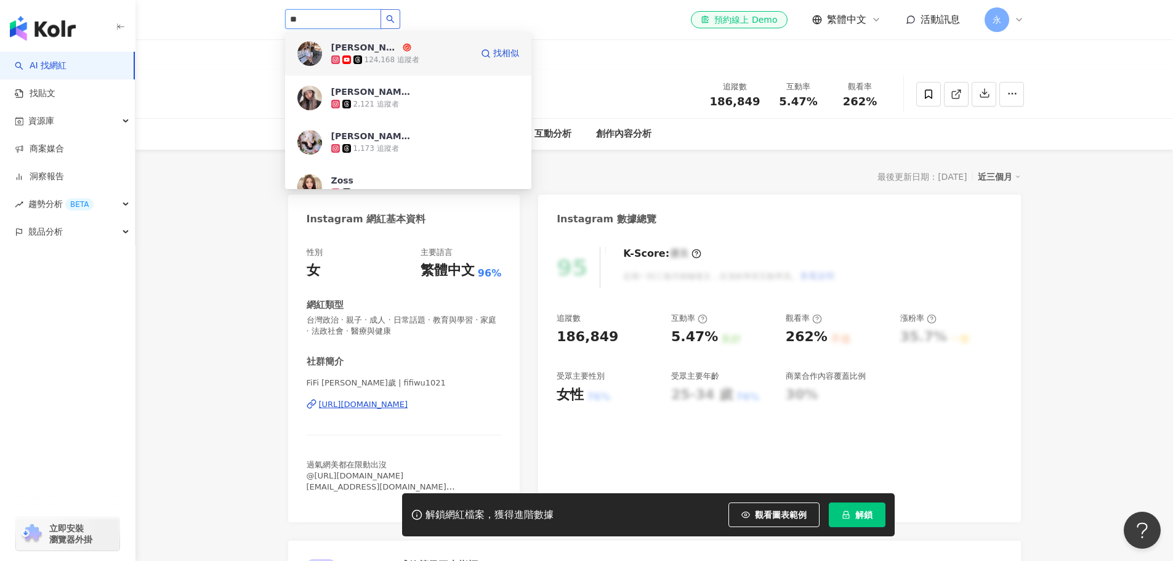
click at [411, 55] on div "124,168 追蹤者" at bounding box center [391, 60] width 55 height 10
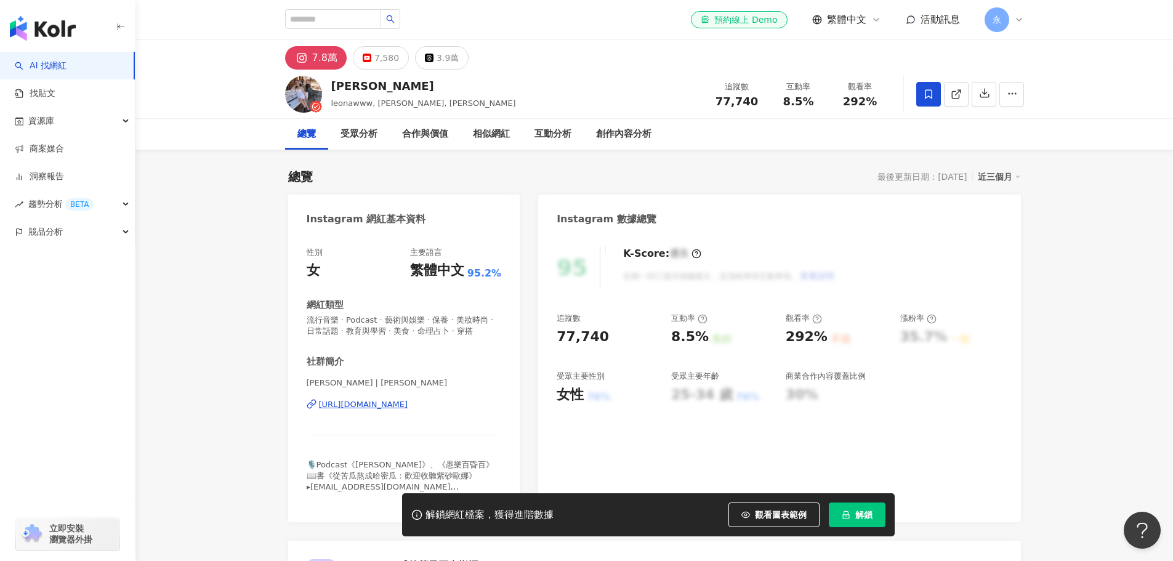
click at [924, 96] on icon at bounding box center [928, 94] width 11 height 11
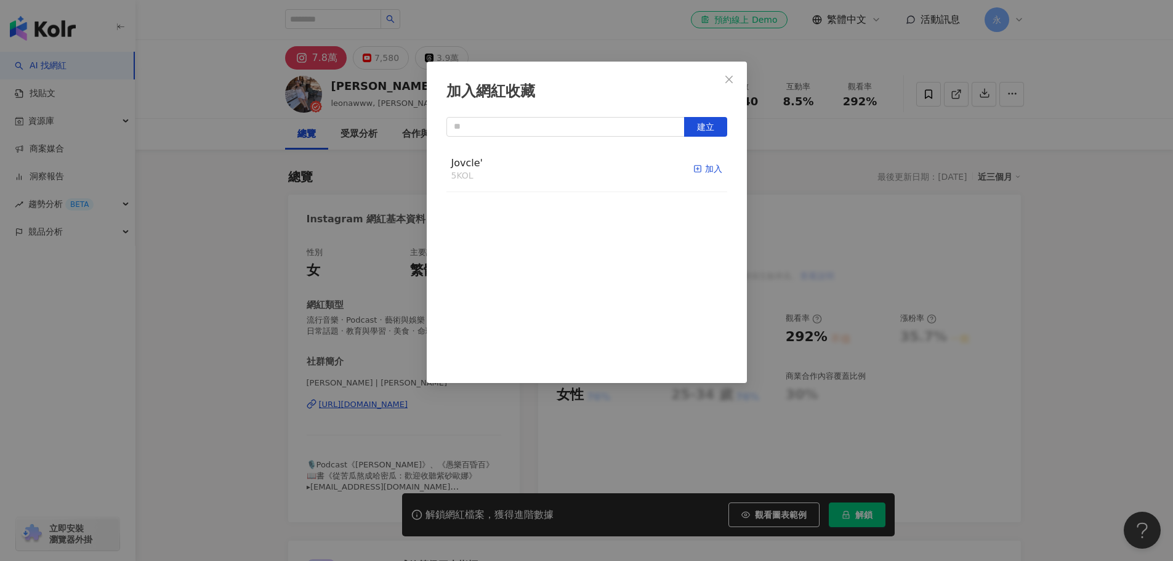
click at [693, 170] on div "加入" at bounding box center [707, 169] width 29 height 14
click at [731, 78] on icon "close" at bounding box center [729, 79] width 10 height 10
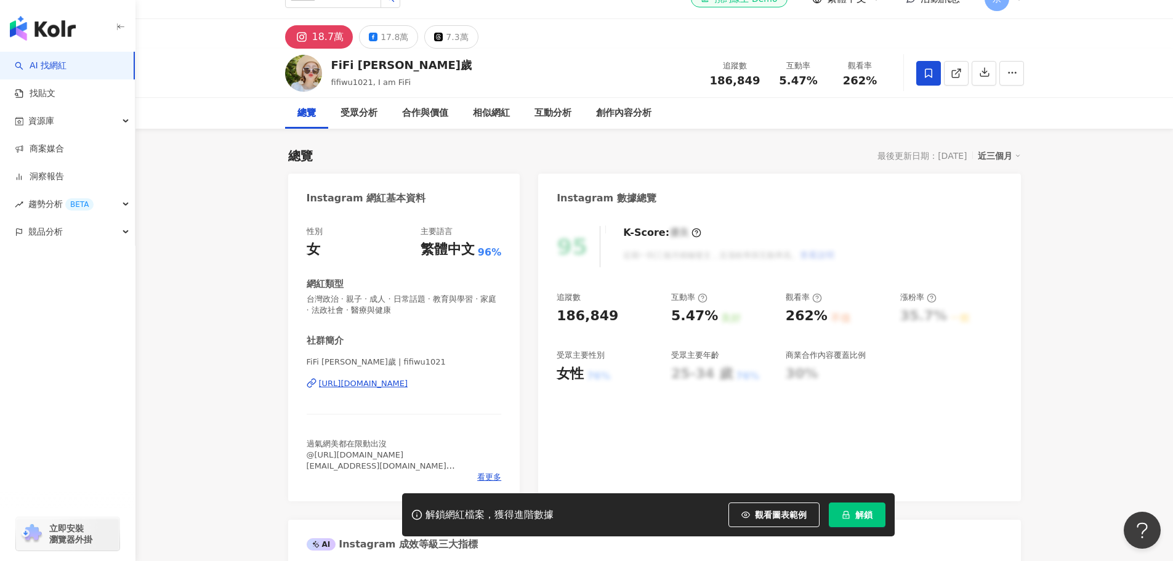
scroll to position [0, 0]
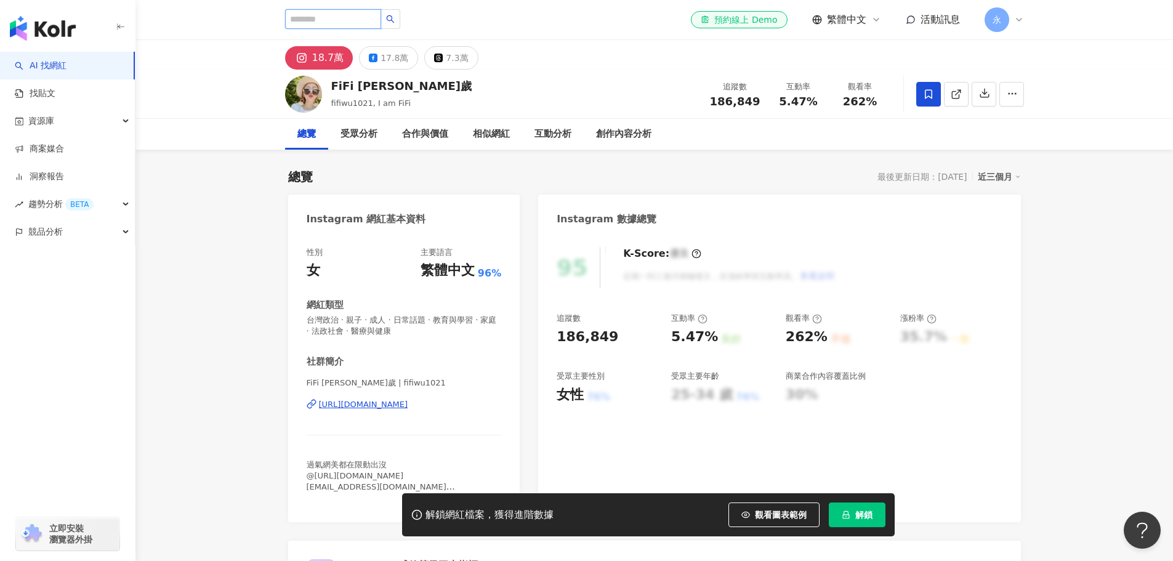
click at [309, 17] on input "search" at bounding box center [333, 19] width 96 height 20
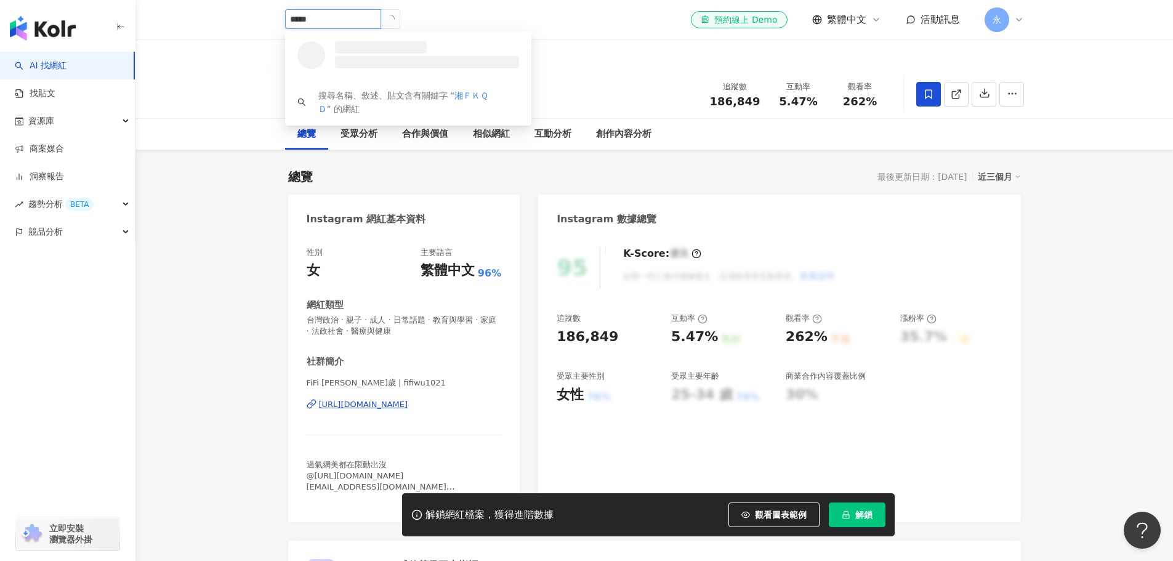
type input "**"
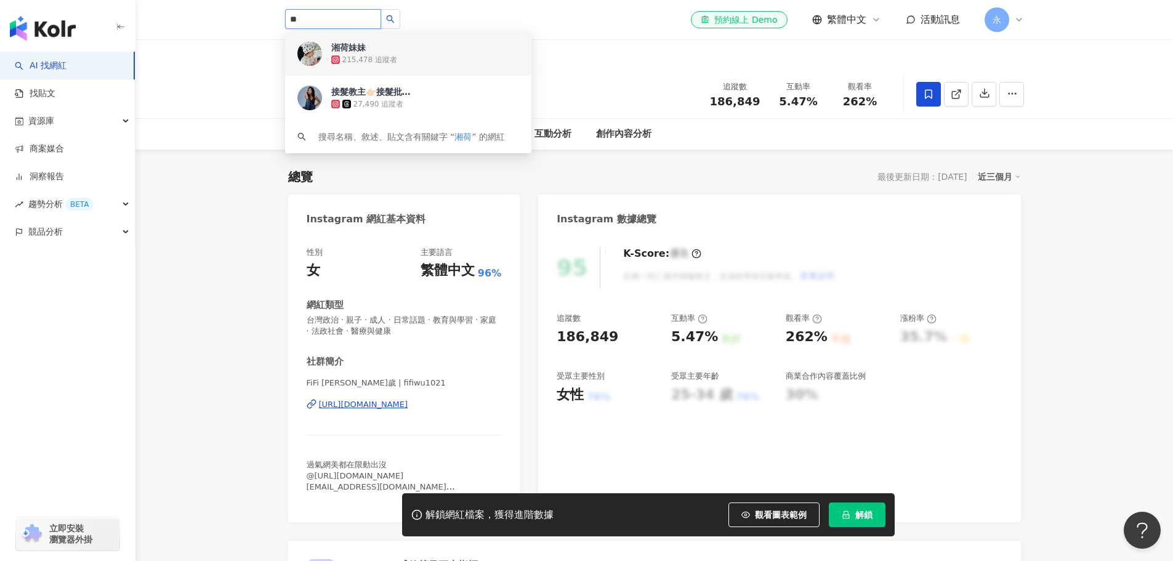
click at [348, 47] on div "湘荷妹妹" at bounding box center [348, 47] width 34 height 12
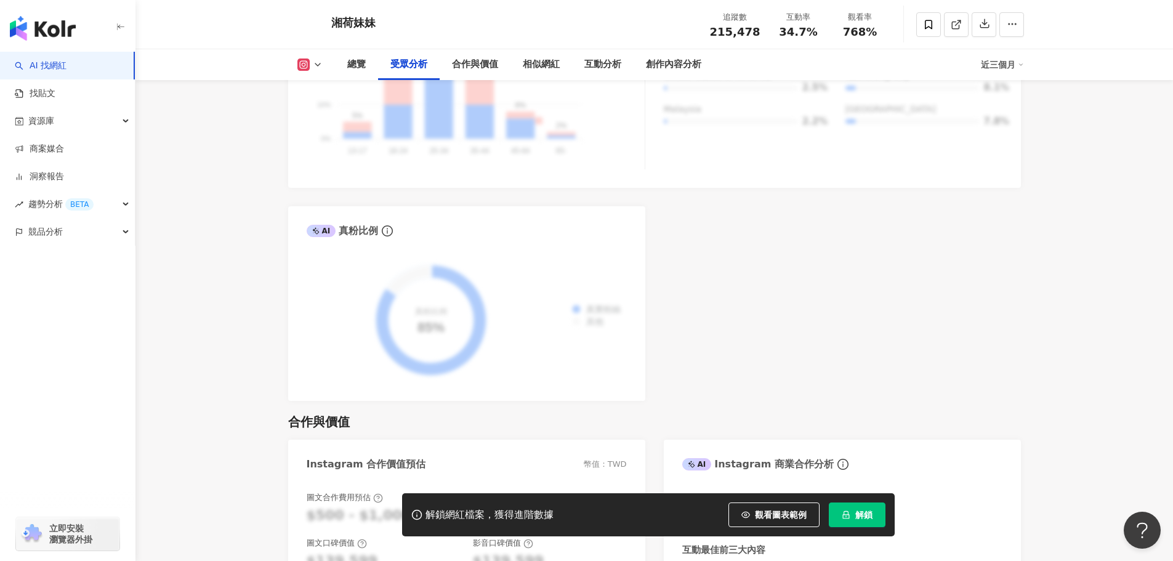
scroll to position [1354, 0]
drag, startPoint x: 1042, startPoint y: 282, endPoint x: 1025, endPoint y: 293, distance: 20.0
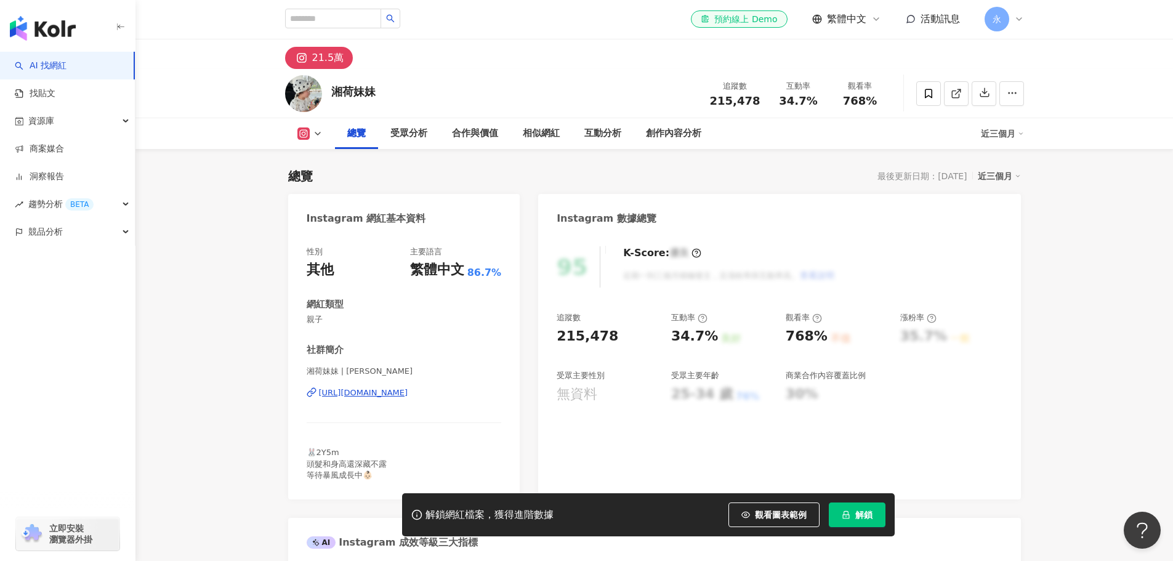
scroll to position [0, 0]
click at [324, 21] on input "search" at bounding box center [333, 19] width 96 height 20
click at [377, 16] on input "search" at bounding box center [333, 19] width 96 height 20
click at [321, 23] on input "search" at bounding box center [333, 19] width 96 height 20
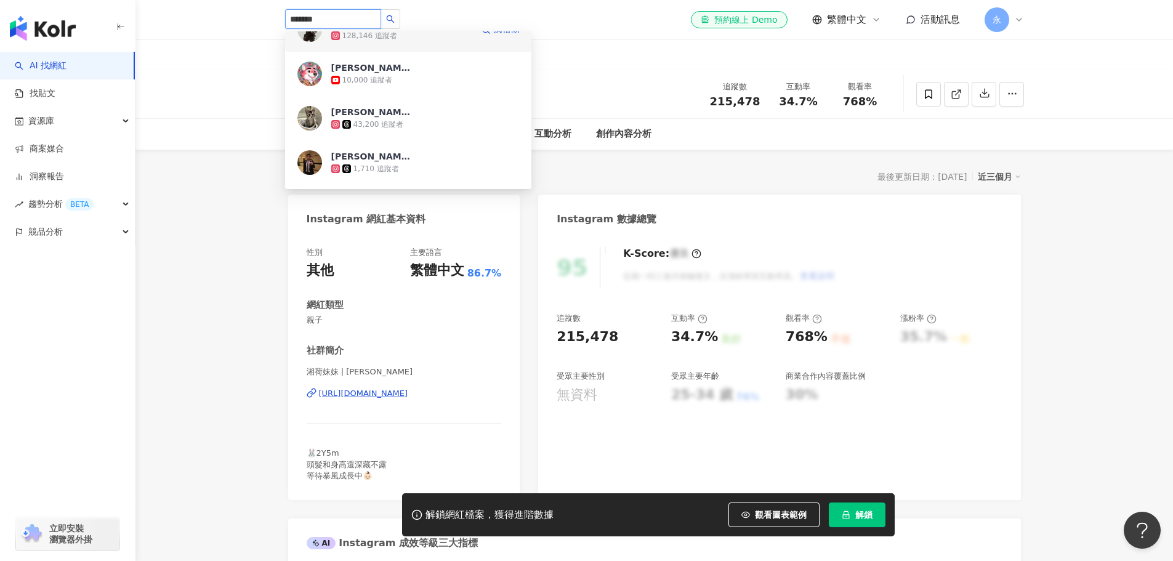
scroll to position [800, 0]
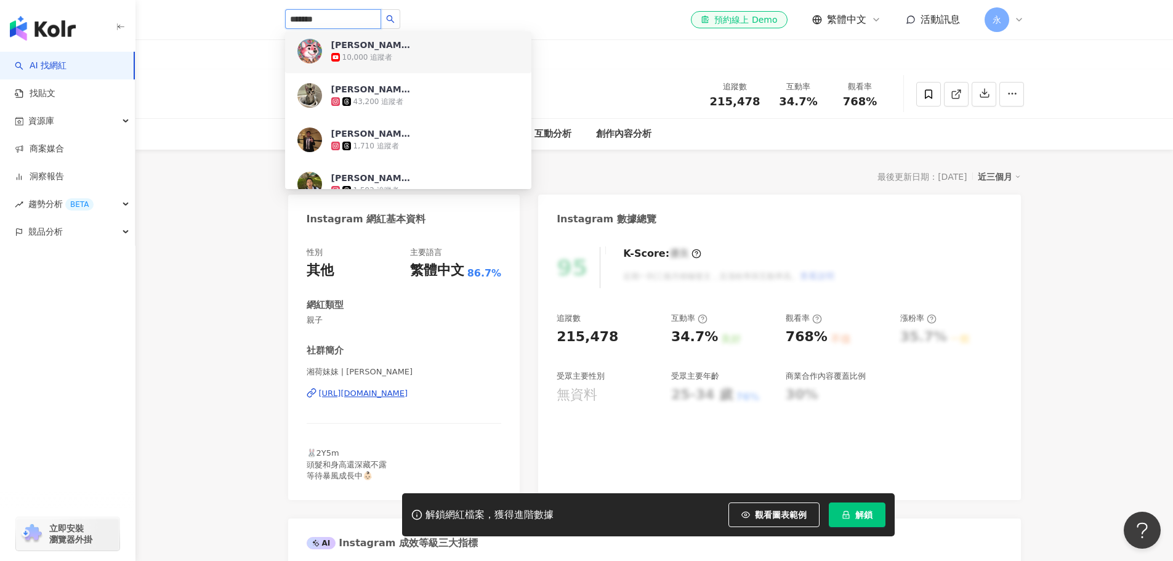
drag, startPoint x: 339, startPoint y: 17, endPoint x: 249, endPoint y: 19, distance: 89.3
click at [256, 23] on header "******* Charlie 7,141 追蹤者 Charlie 3,385 追蹤者 Charlie 1,889 追蹤者 Charlie 47,340 追蹤…" at bounding box center [653, 20] width 1037 height 40
type input "*"
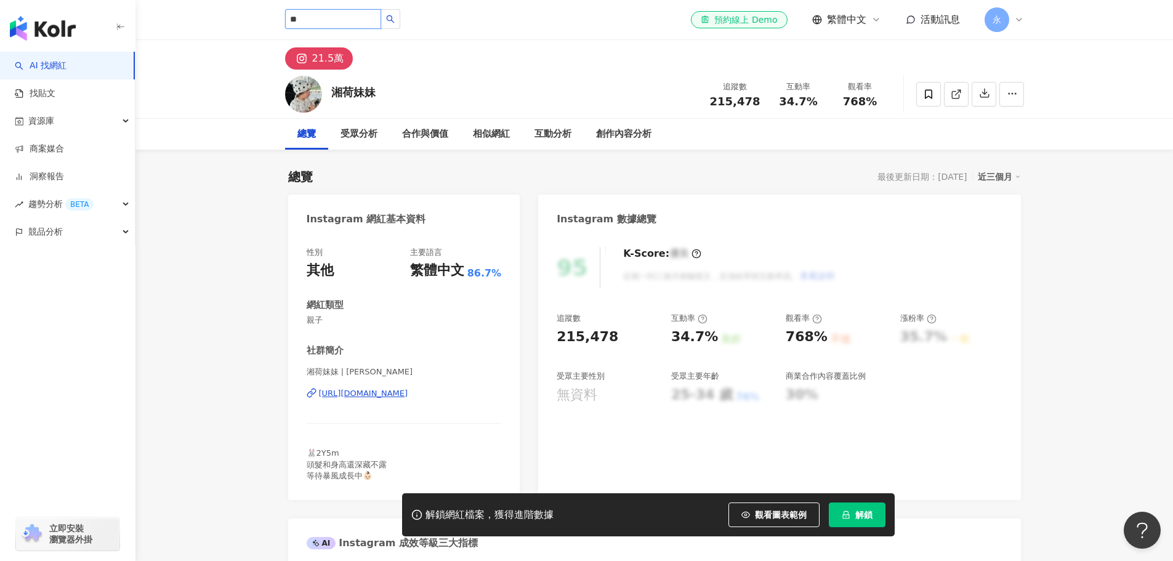
type input "***"
type input "*"
type input "**"
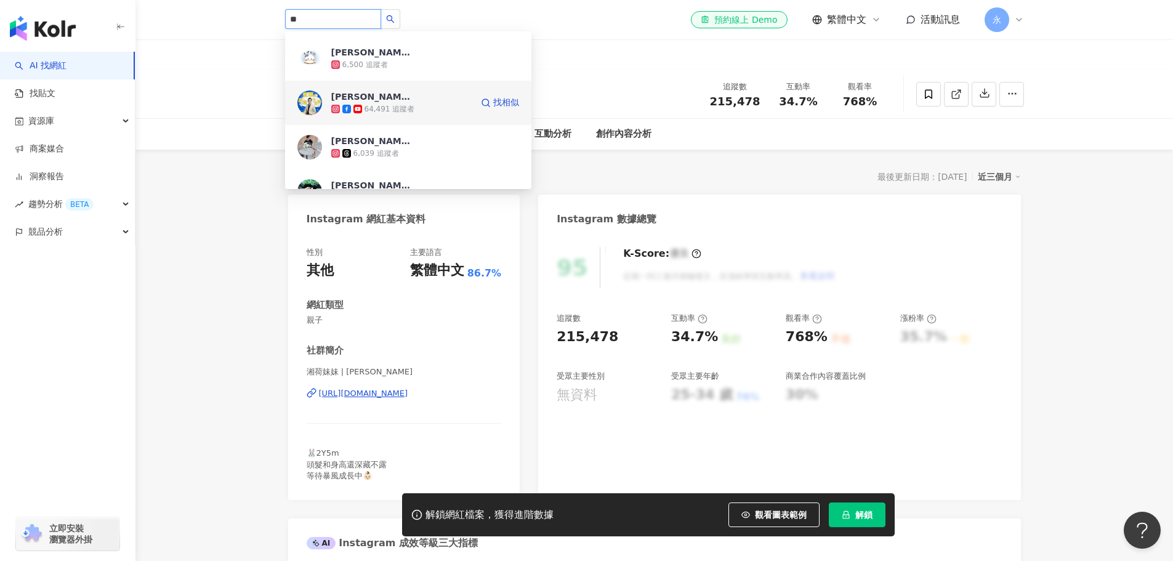
scroll to position [1847, 0]
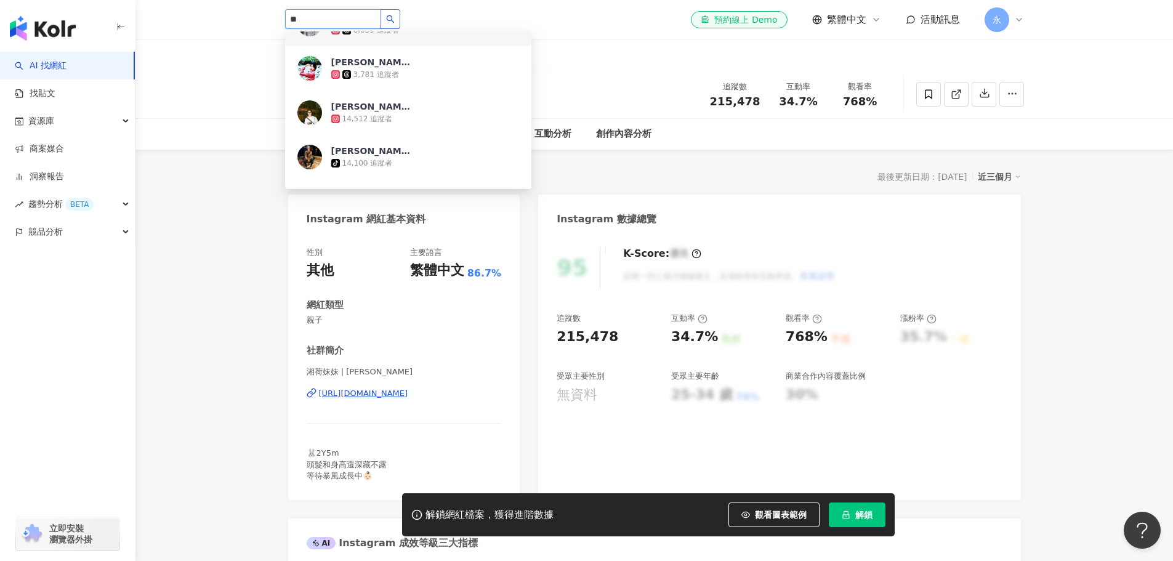
click at [394, 17] on icon "search" at bounding box center [390, 19] width 8 height 8
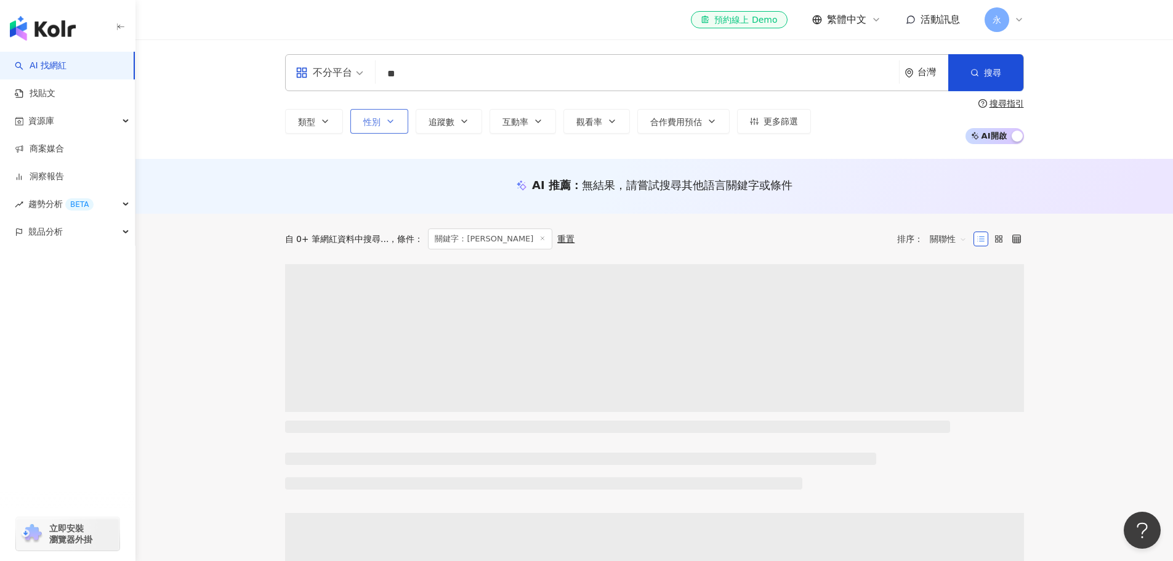
click at [378, 125] on span "性別" at bounding box center [371, 122] width 17 height 10
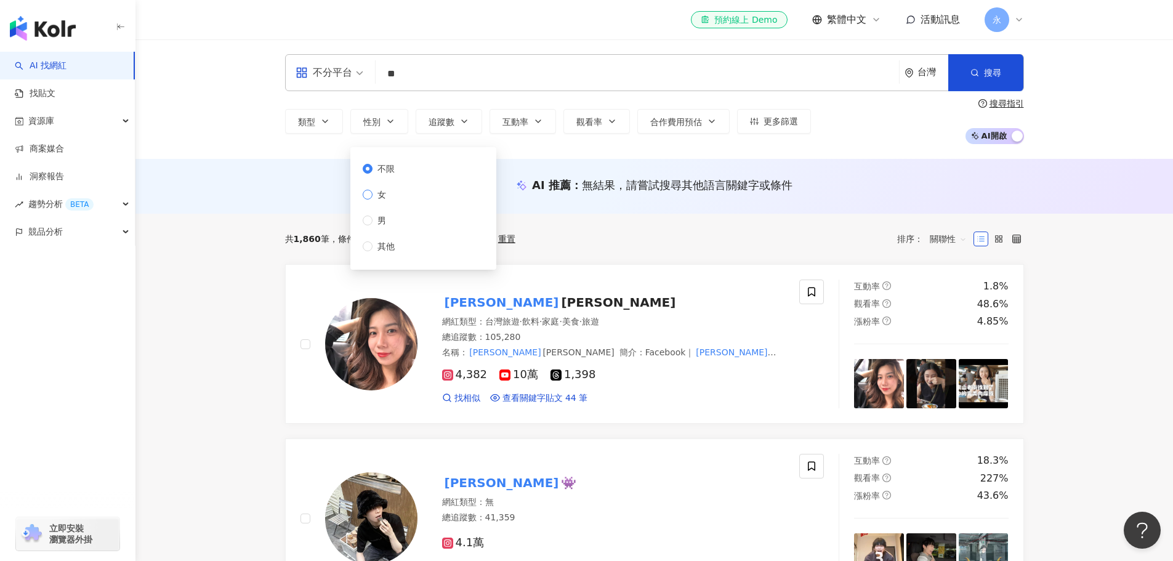
click at [378, 196] on span "女" at bounding box center [381, 195] width 18 height 14
click at [459, 120] on icon "button" at bounding box center [464, 121] width 10 height 10
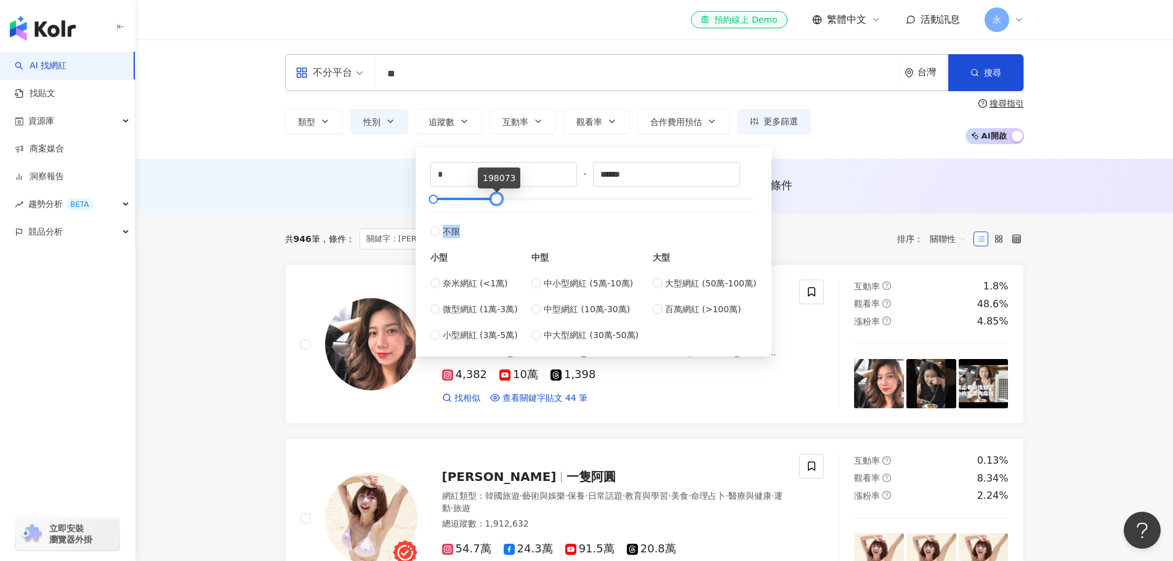
type input "******"
drag, startPoint x: 750, startPoint y: 200, endPoint x: 496, endPoint y: 207, distance: 254.3
click at [496, 207] on div "* - ****** 不限 小型 奈米網紅 (<1萬) 微型網紅 (1萬-3萬) 小型網紅 (3萬-5萬) 中型 中小型網紅 (5萬-10萬) 中型網紅 (1…" at bounding box center [593, 252] width 326 height 180
type input "*****"
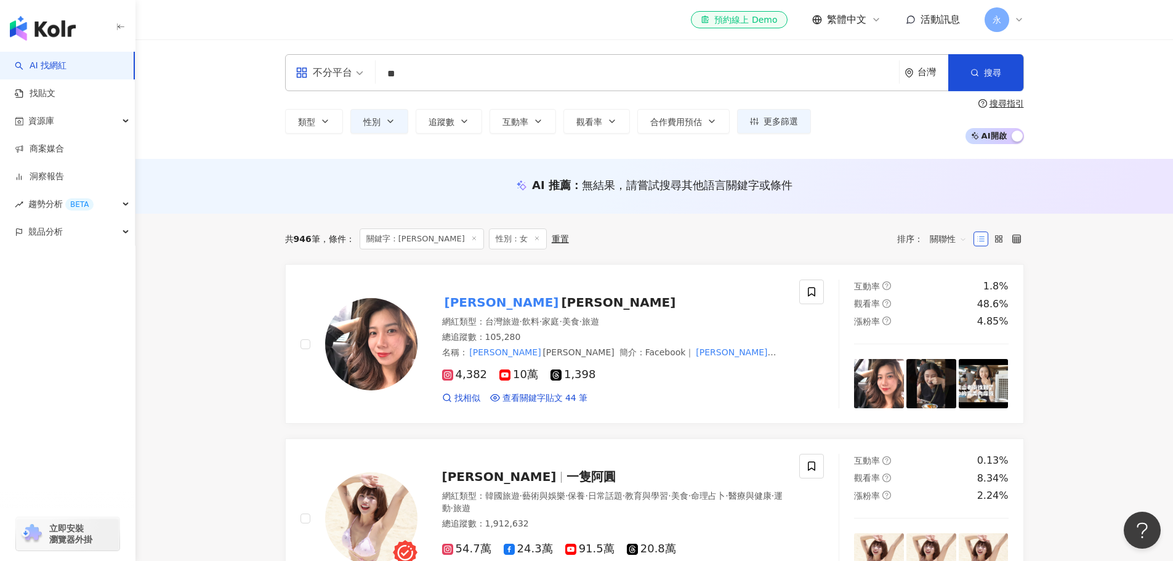
click at [833, 190] on div "AI 推薦 ： 無結果，請嘗試搜尋其他語言關鍵字或條件" at bounding box center [654, 184] width 739 height 15
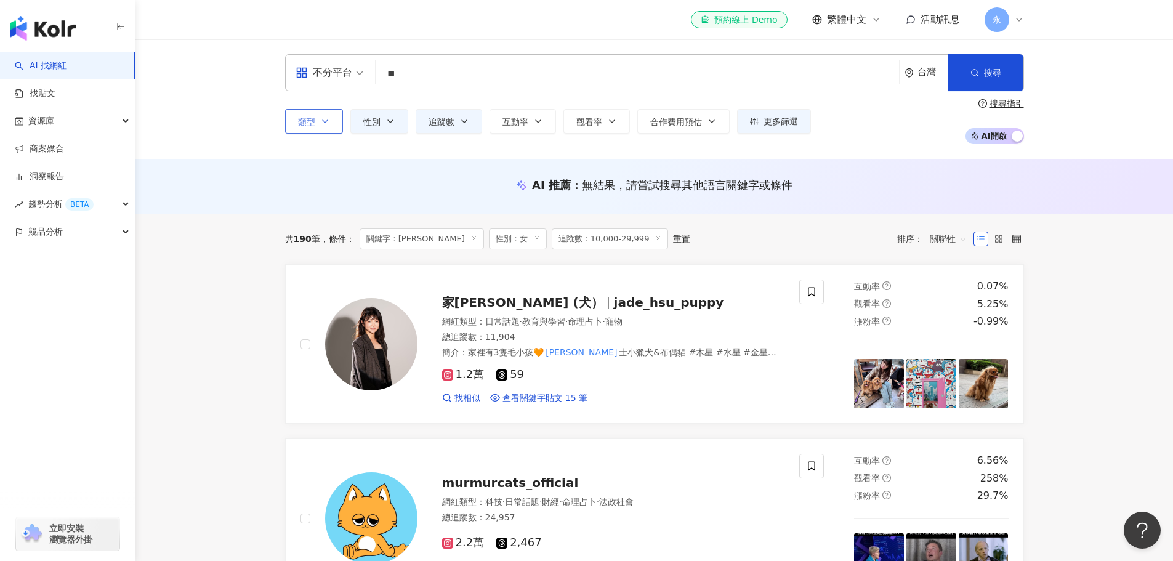
click at [298, 126] on span "類型" at bounding box center [306, 122] width 17 height 10
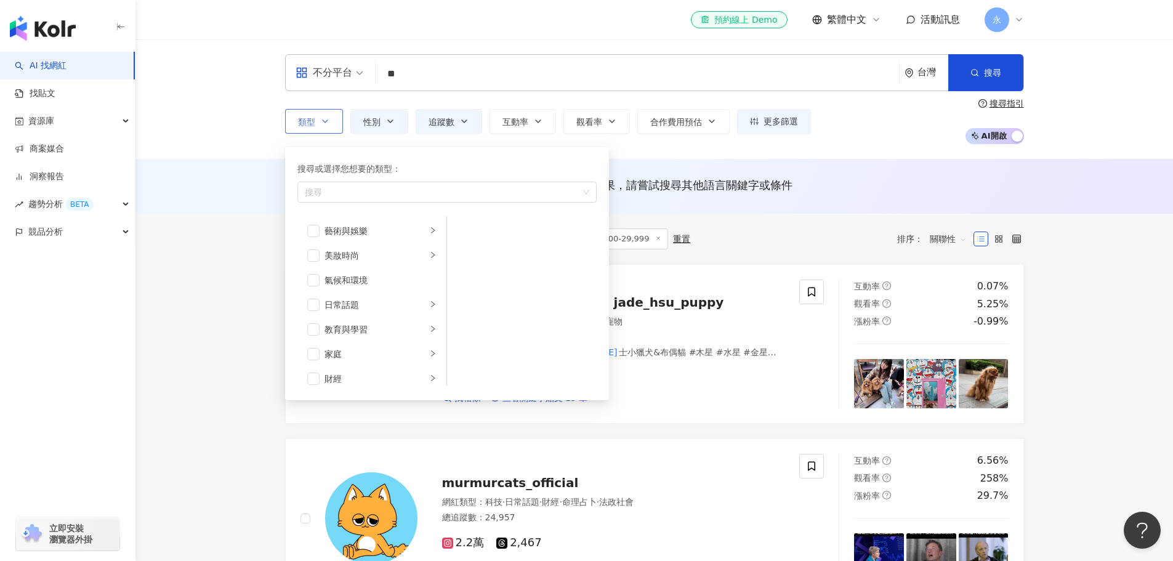
click at [307, 129] on button "類型 搜尋或選擇您想要的類型： 搜尋 藝術與娛樂 美妝時尚 氣候和環境 日常話題 教育與學習 家庭 財經 美食 命理占卜 遊戲 法政社會 生活風格 影視娛樂 …" at bounding box center [314, 121] width 58 height 25
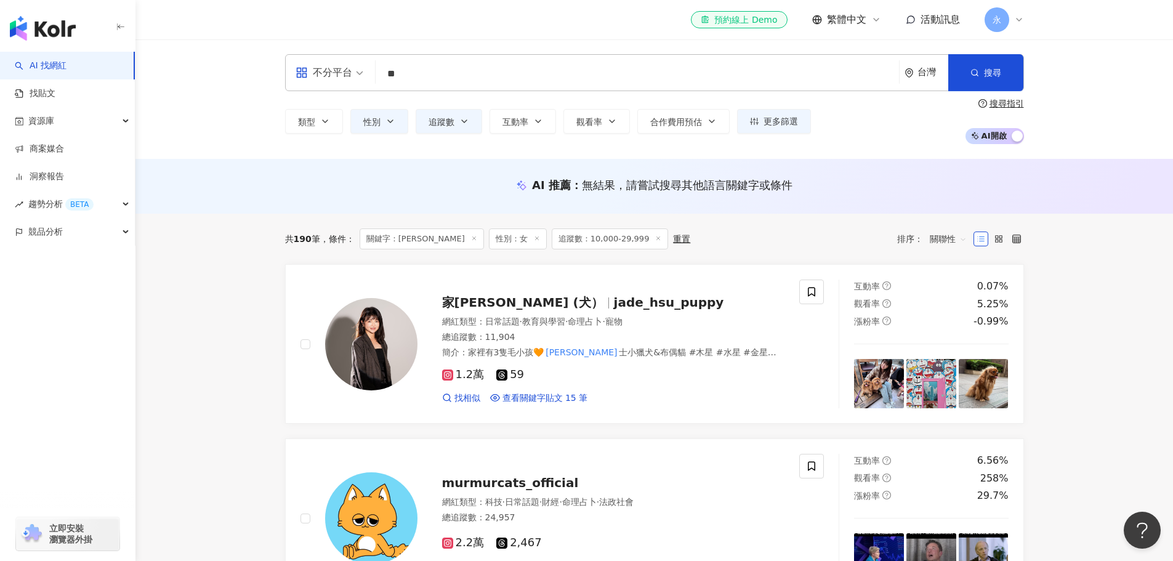
scroll to position [1, 0]
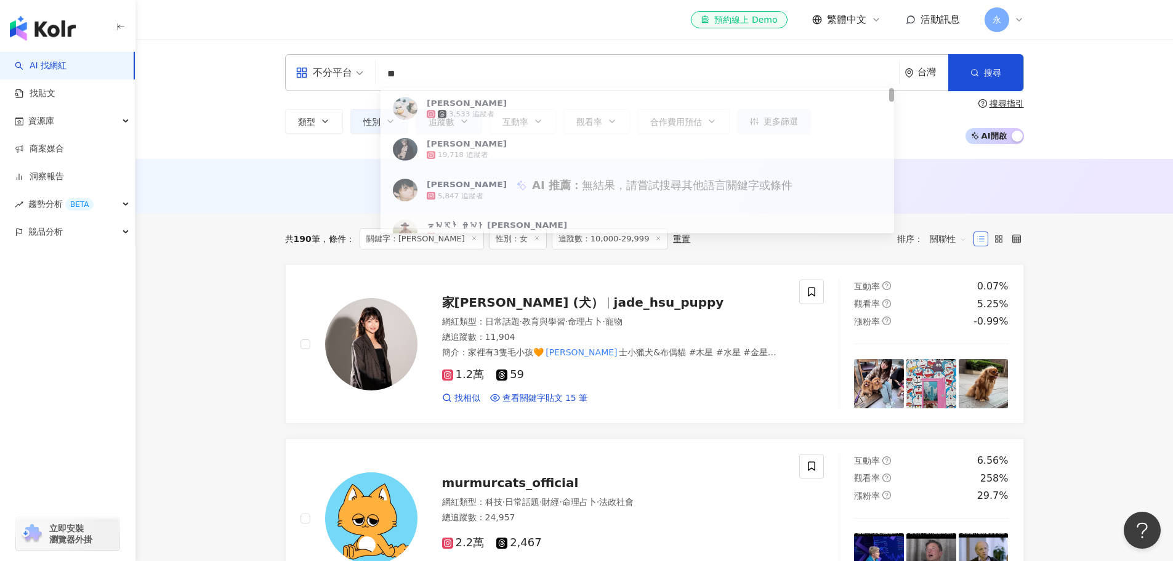
drag, startPoint x: 418, startPoint y: 78, endPoint x: 360, endPoint y: 82, distance: 58.0
click at [358, 82] on div "不分平台 ** 台灣 搜尋 7fd00dc9-5036-47bf-a1a9-1865797099d9 查理 3,533 追蹤者 查理 19,718 追蹤者 查…" at bounding box center [654, 72] width 739 height 37
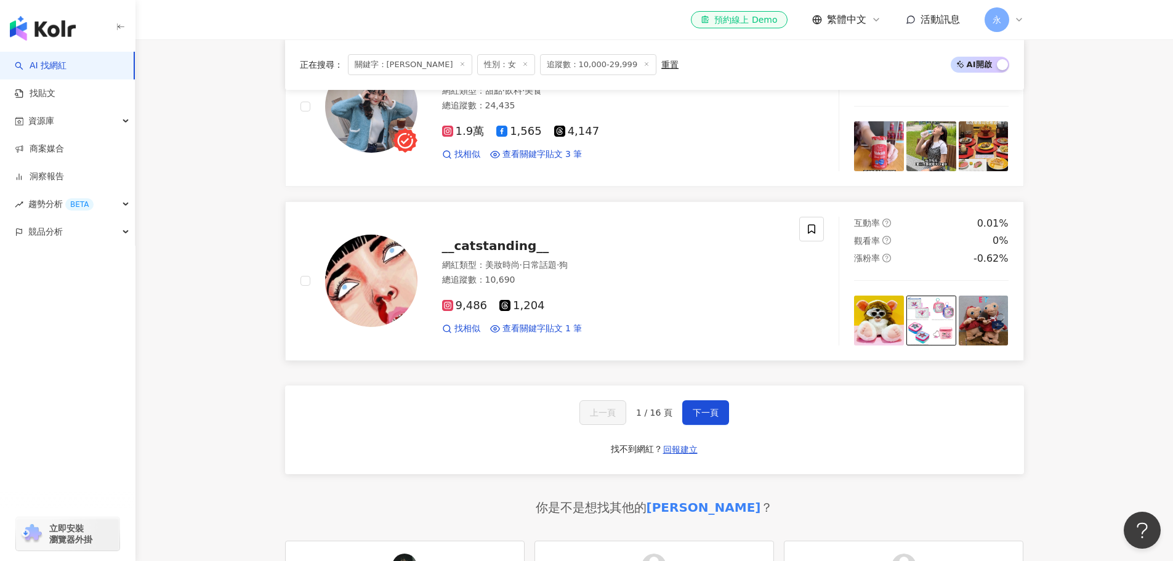
scroll to position [2154, 0]
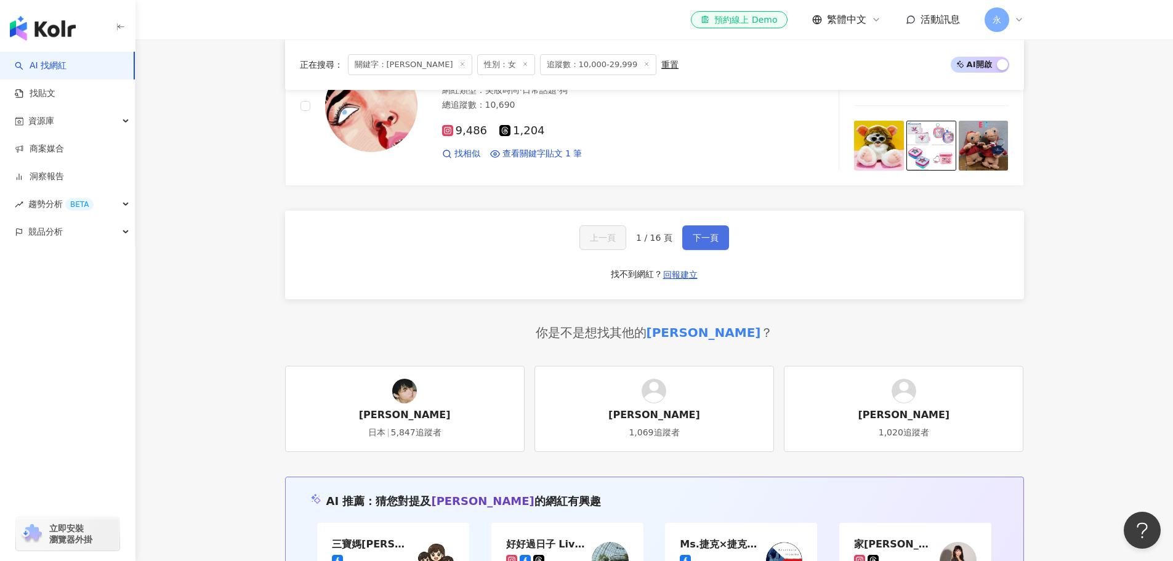
click at [712, 238] on span "下一頁" at bounding box center [705, 238] width 26 height 10
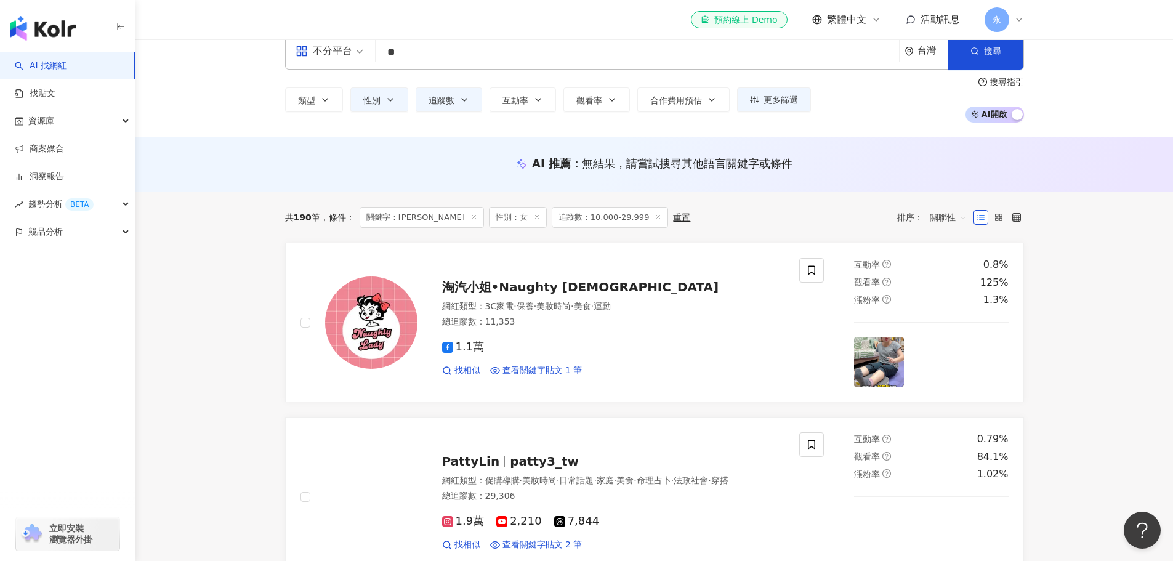
scroll to position [0, 0]
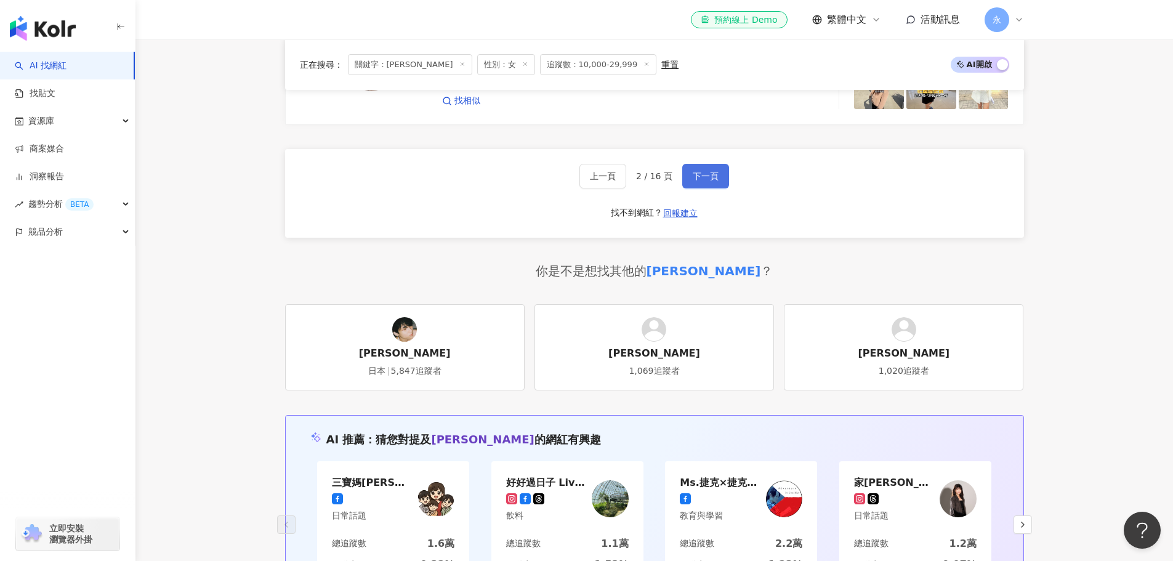
click at [702, 176] on span "下一頁" at bounding box center [705, 176] width 26 height 10
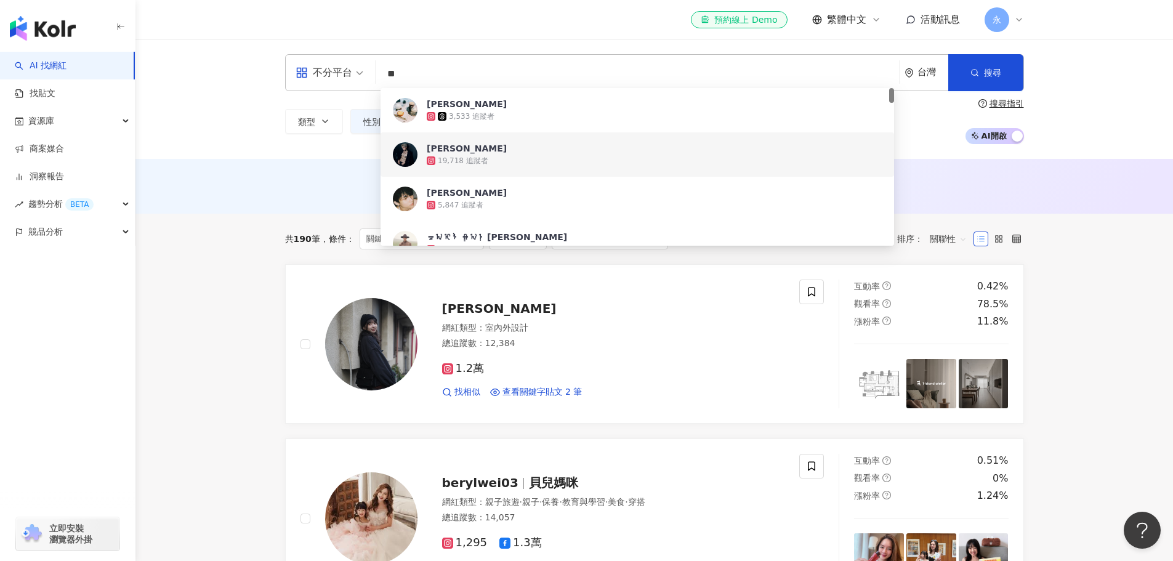
drag, startPoint x: 434, startPoint y: 76, endPoint x: 327, endPoint y: 73, distance: 107.1
click at [327, 71] on div "不分平台 ** 台灣 搜尋 7fd00dc9-5036-47bf-a1a9-1865797099d9 599c0a83-1ec4-4843-8411-dc29…" at bounding box center [654, 72] width 739 height 37
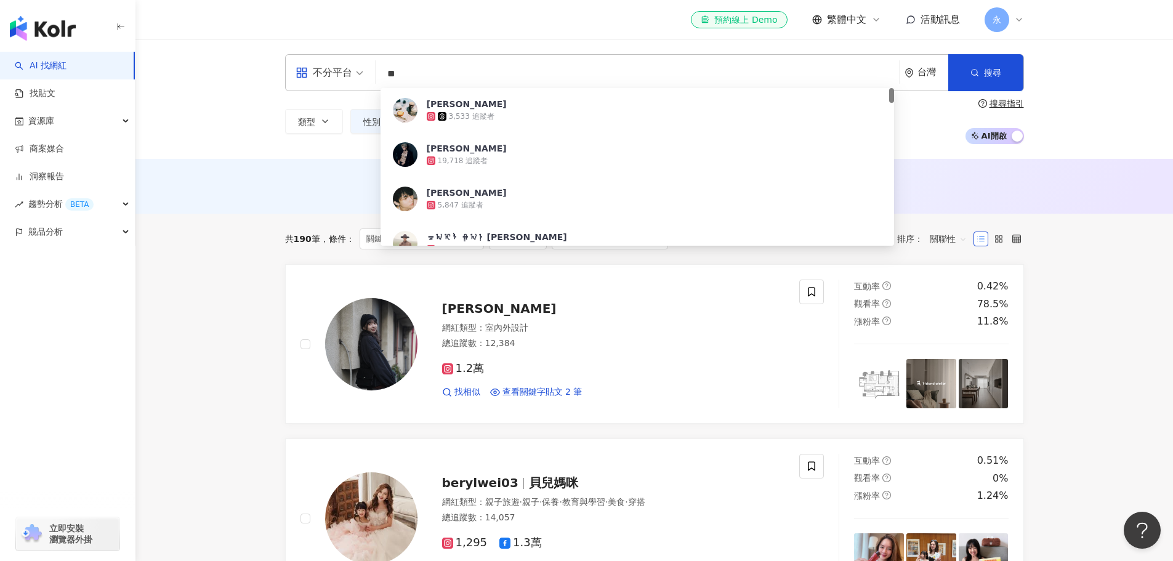
type input "*"
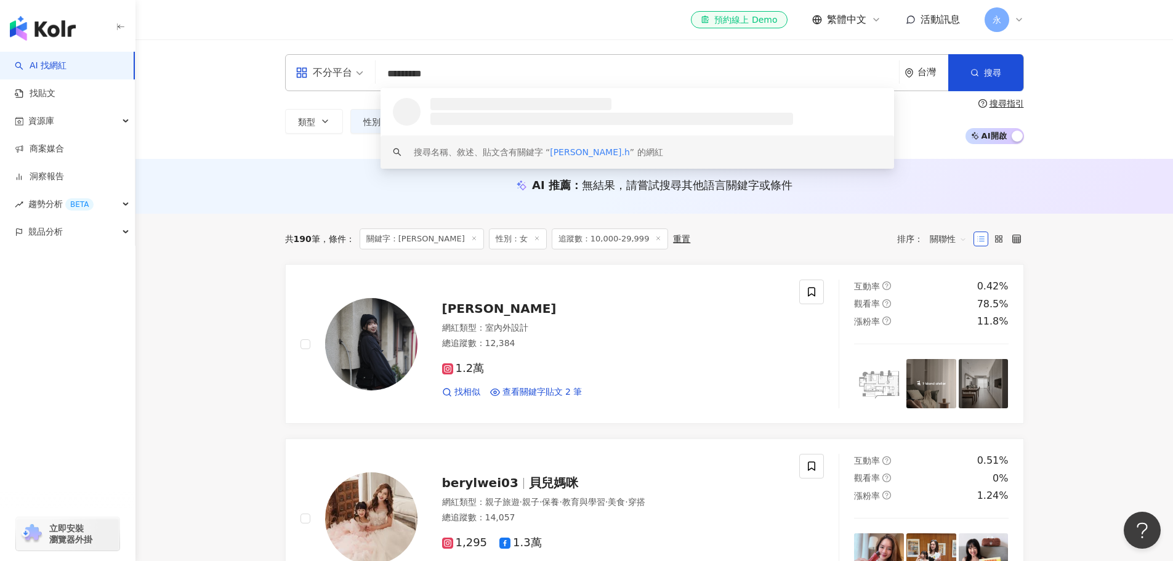
click at [598, 152] on div "搜尋名稱、敘述、貼文含有關鍵字 “ charlie.h ” 的網紅" at bounding box center [538, 152] width 249 height 14
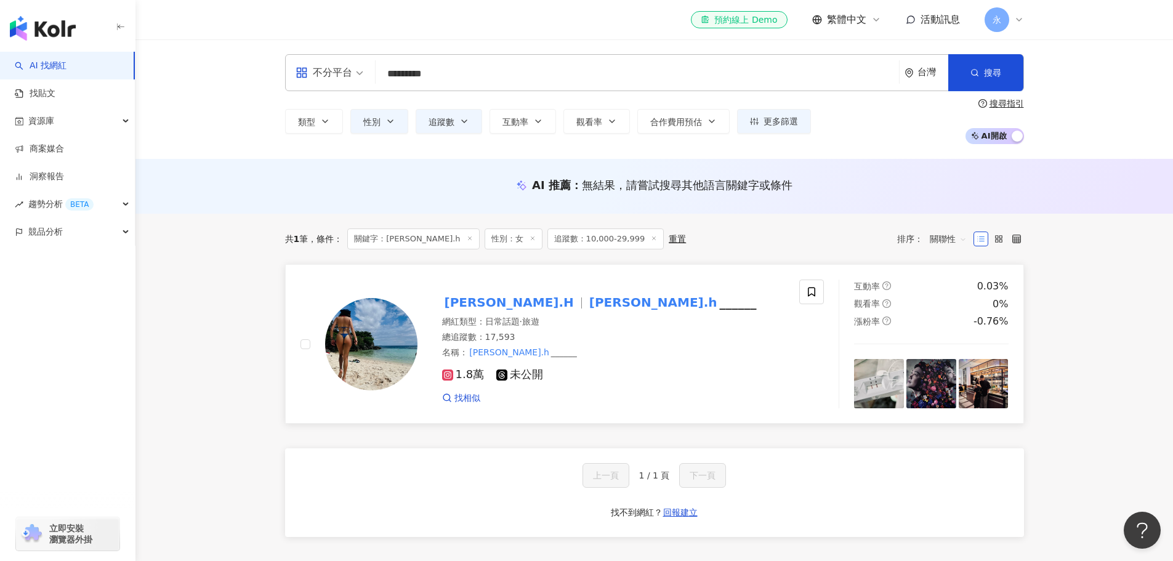
type input "*********"
click at [581, 303] on div at bounding box center [581, 302] width 1 height 11
